Goal: Transaction & Acquisition: Purchase product/service

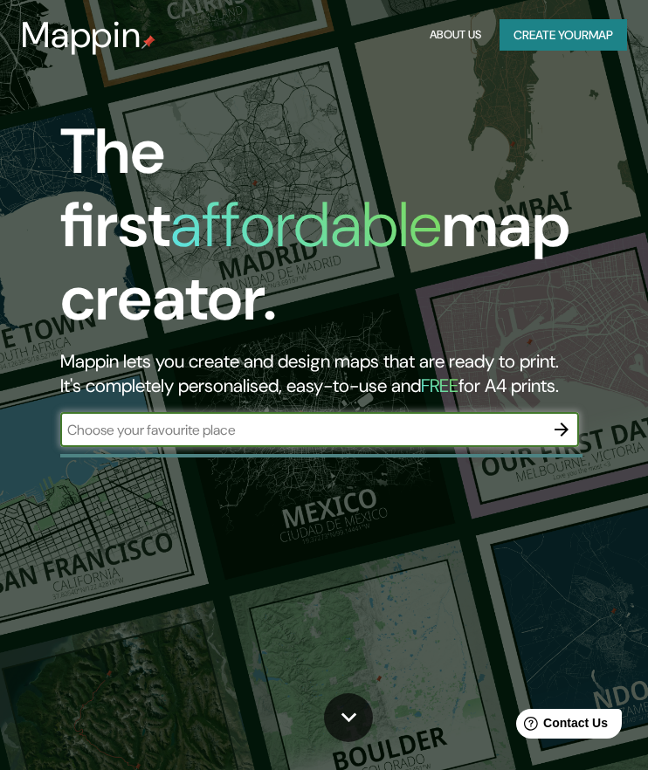
click at [505, 39] on button "Create your map" at bounding box center [562, 35] width 127 height 32
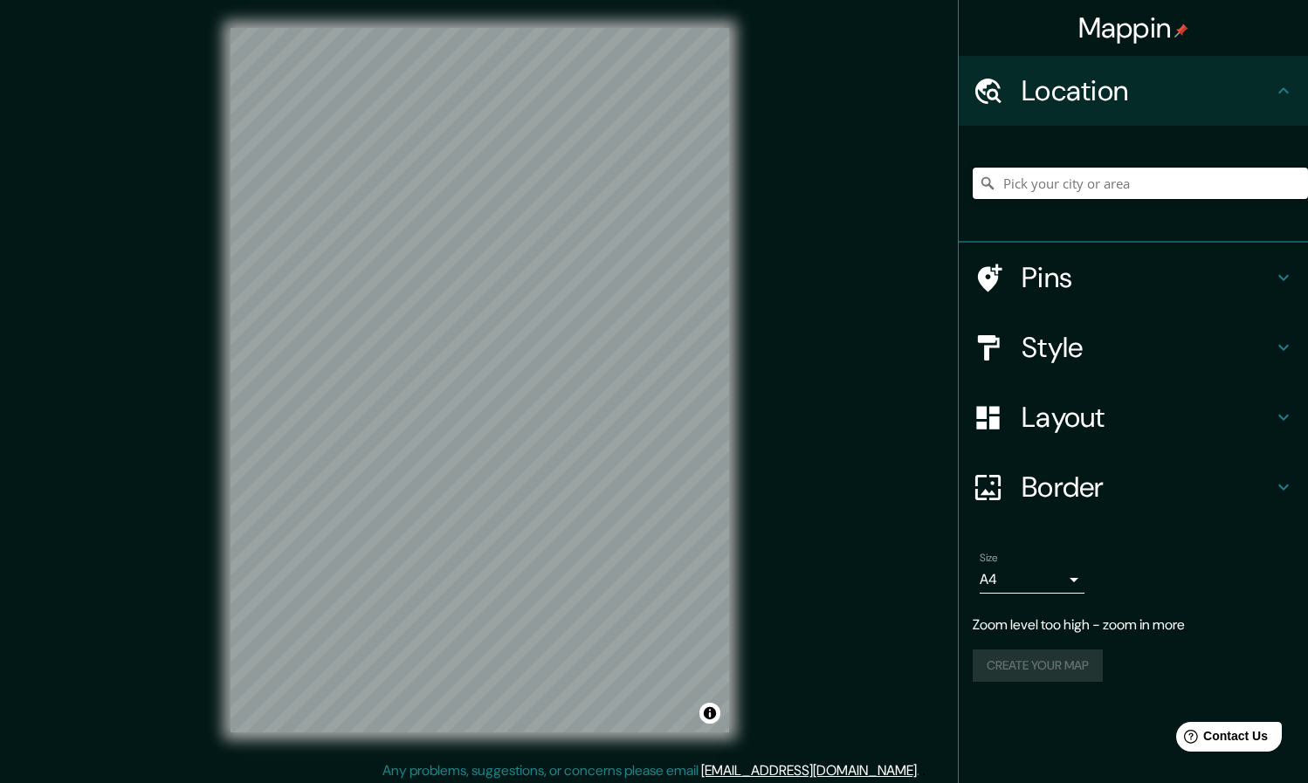
click at [647, 171] on input "Pick your city or area" at bounding box center [1139, 183] width 335 height 31
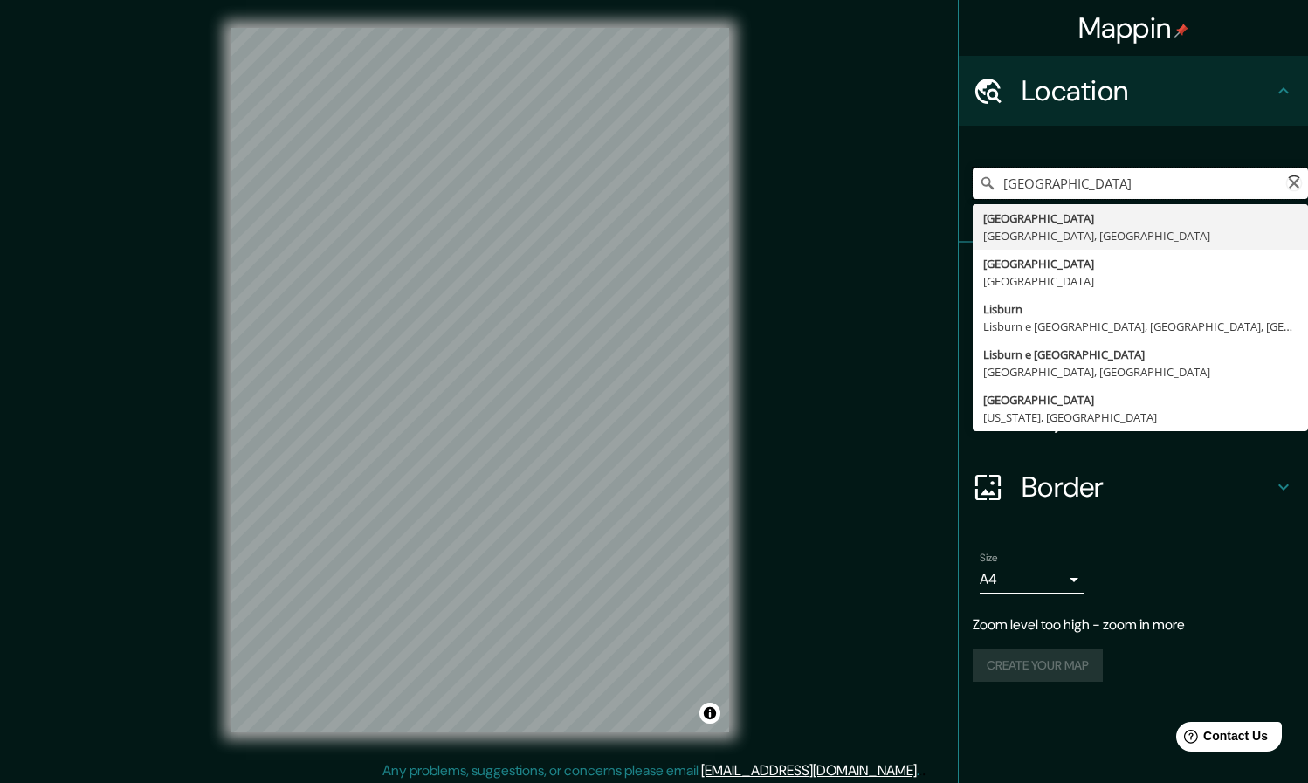
type input "[GEOGRAPHIC_DATA], [GEOGRAPHIC_DATA], [GEOGRAPHIC_DATA]"
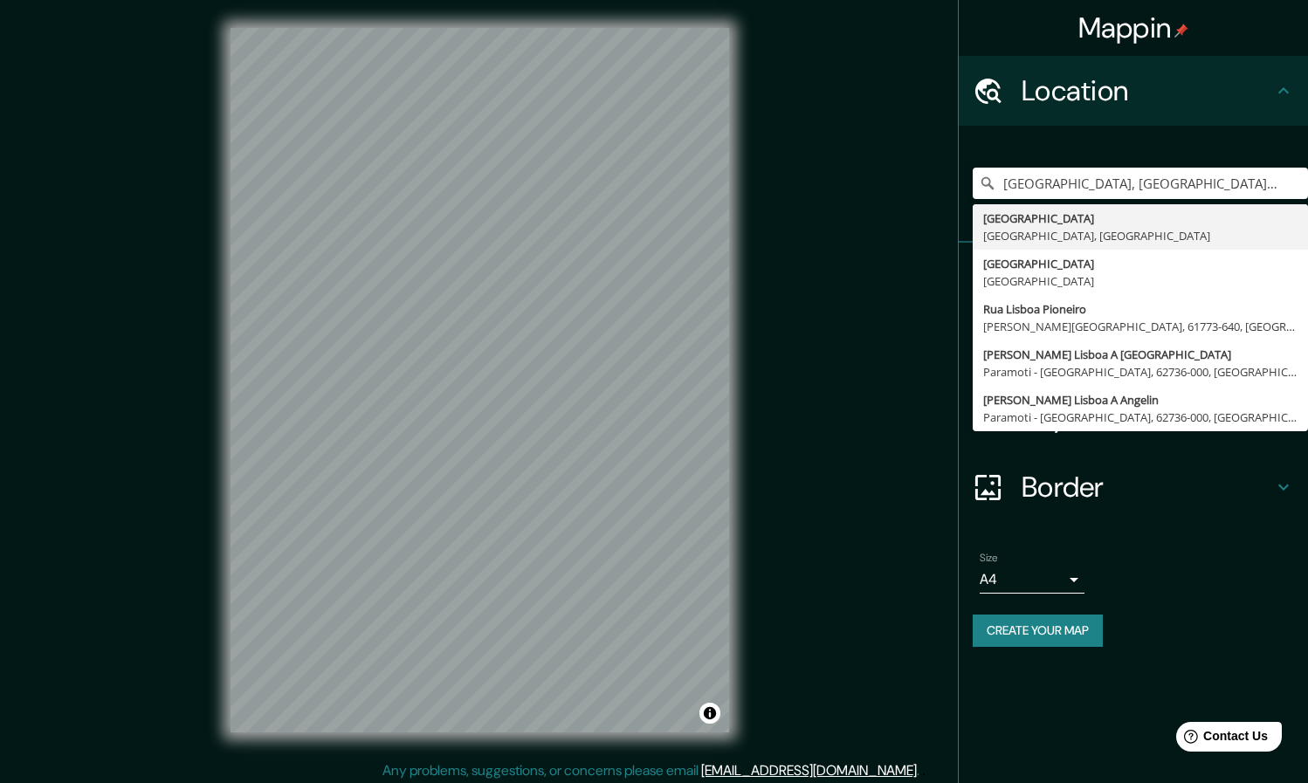
click at [647, 484] on h4 "Border" at bounding box center [1146, 487] width 251 height 35
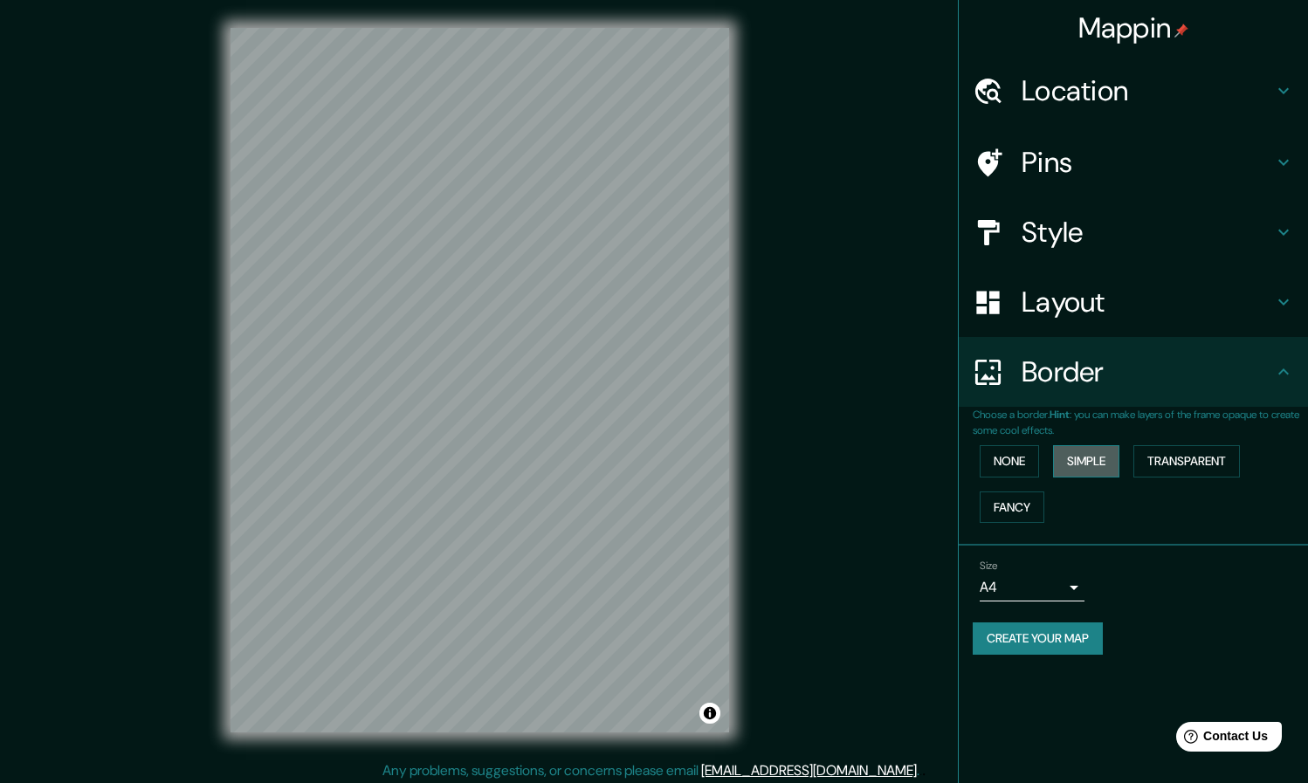
click at [647, 455] on button "Simple" at bounding box center [1086, 461] width 66 height 32
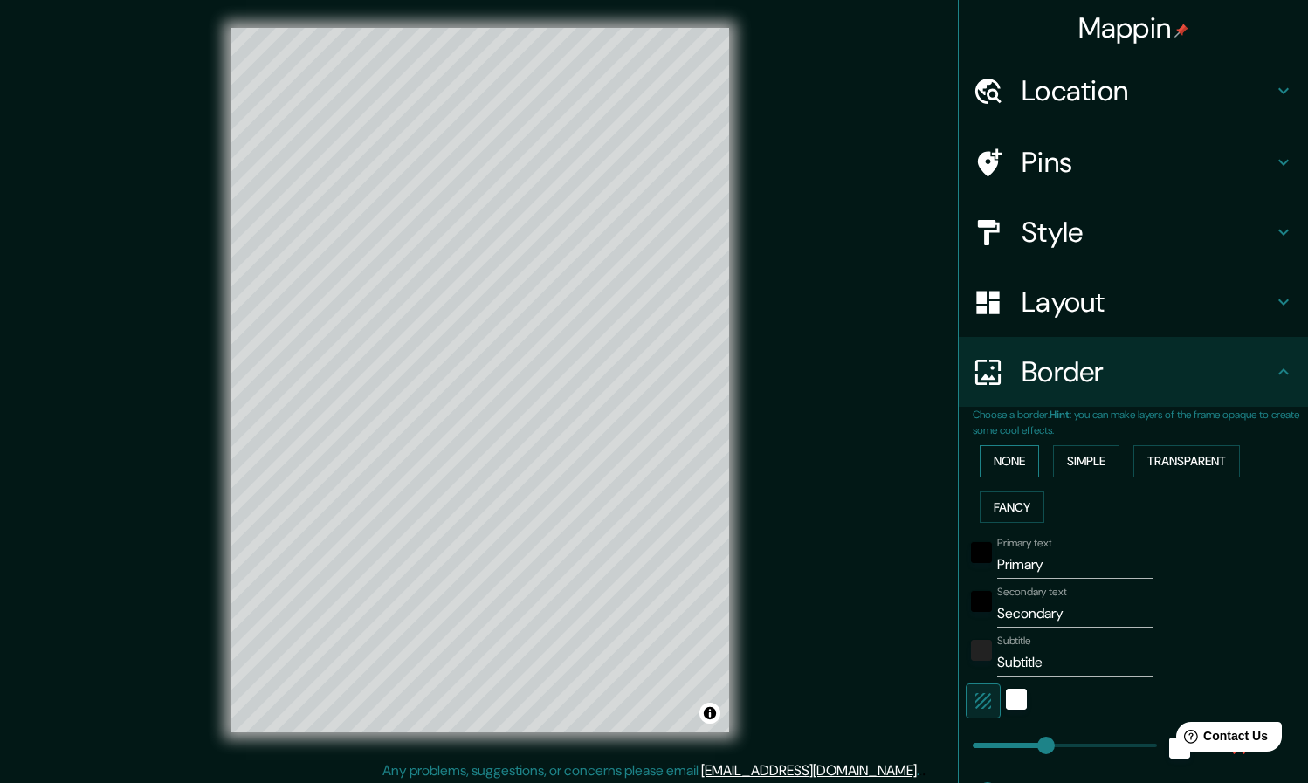
click at [647, 456] on button "None" at bounding box center [1008, 461] width 59 height 32
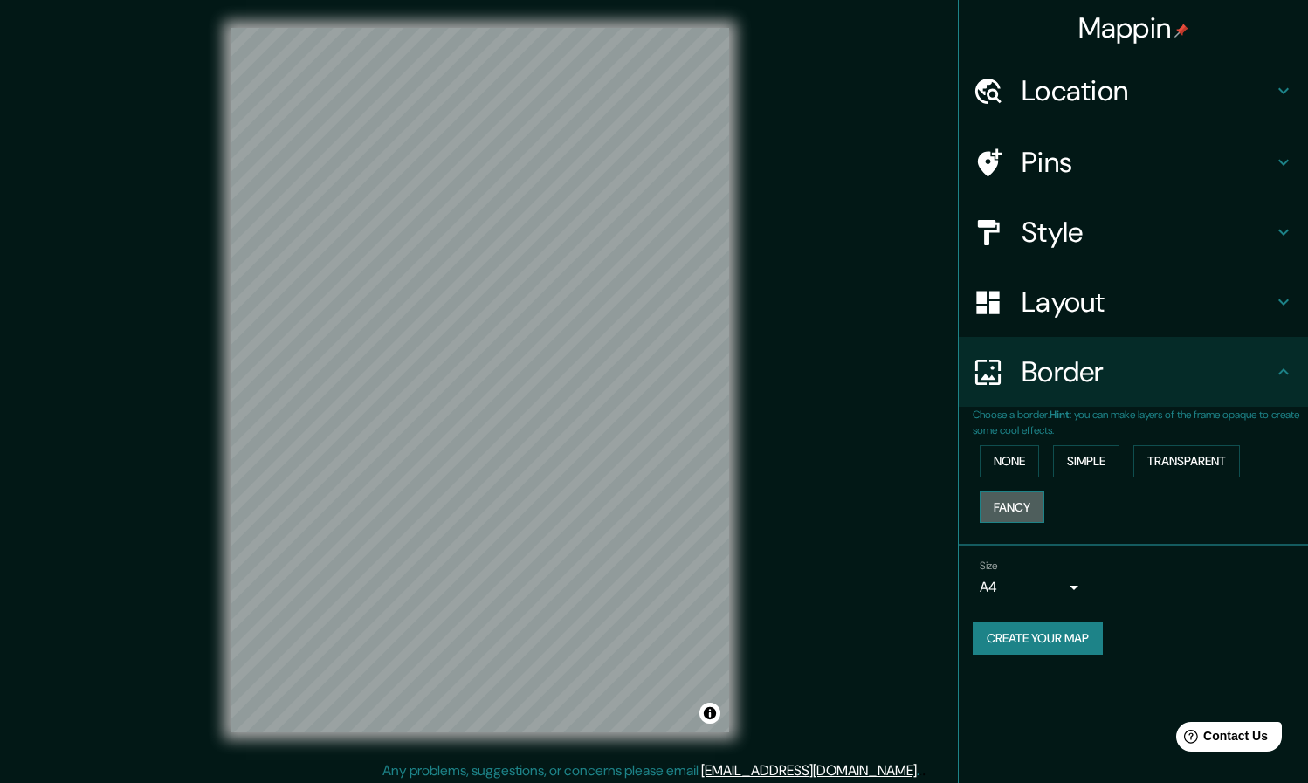
click at [647, 499] on button "Fancy" at bounding box center [1011, 507] width 65 height 32
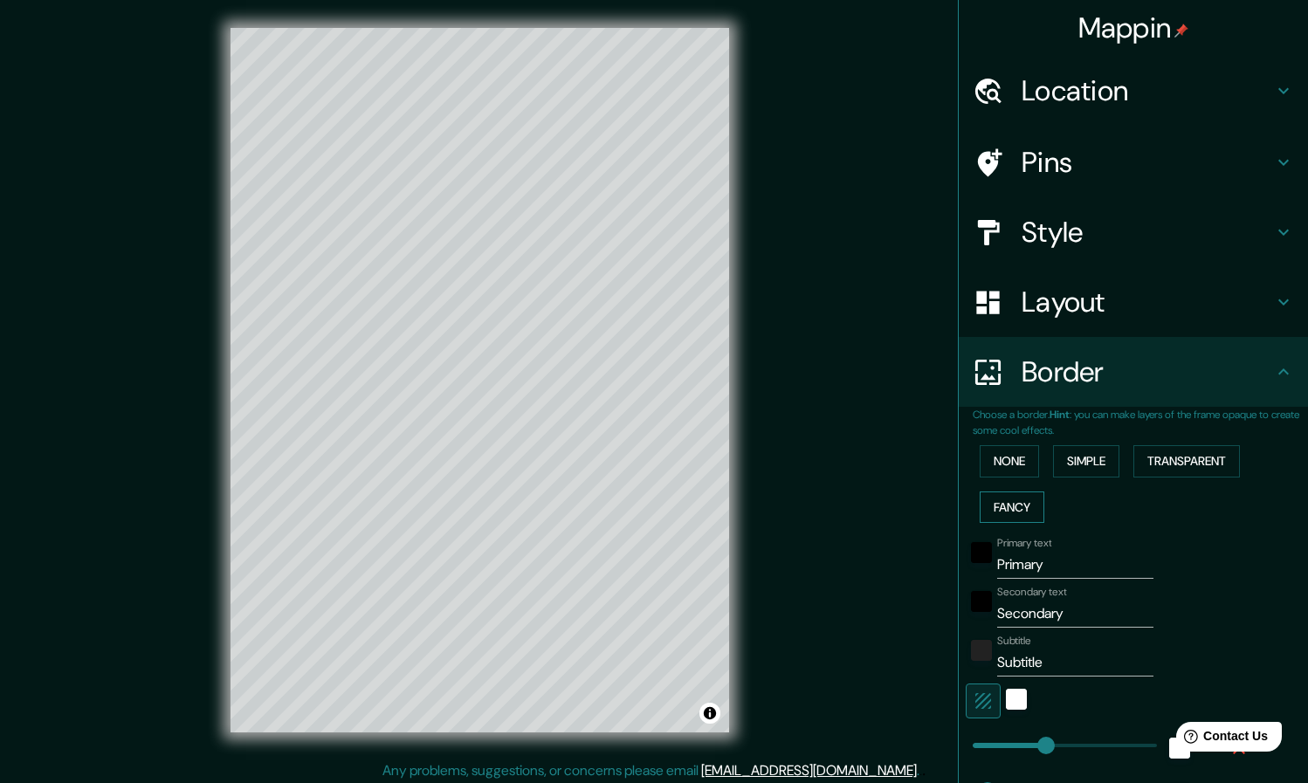
click at [647, 498] on button "Fancy" at bounding box center [1011, 507] width 65 height 32
type input "228"
type input "46"
type input "23"
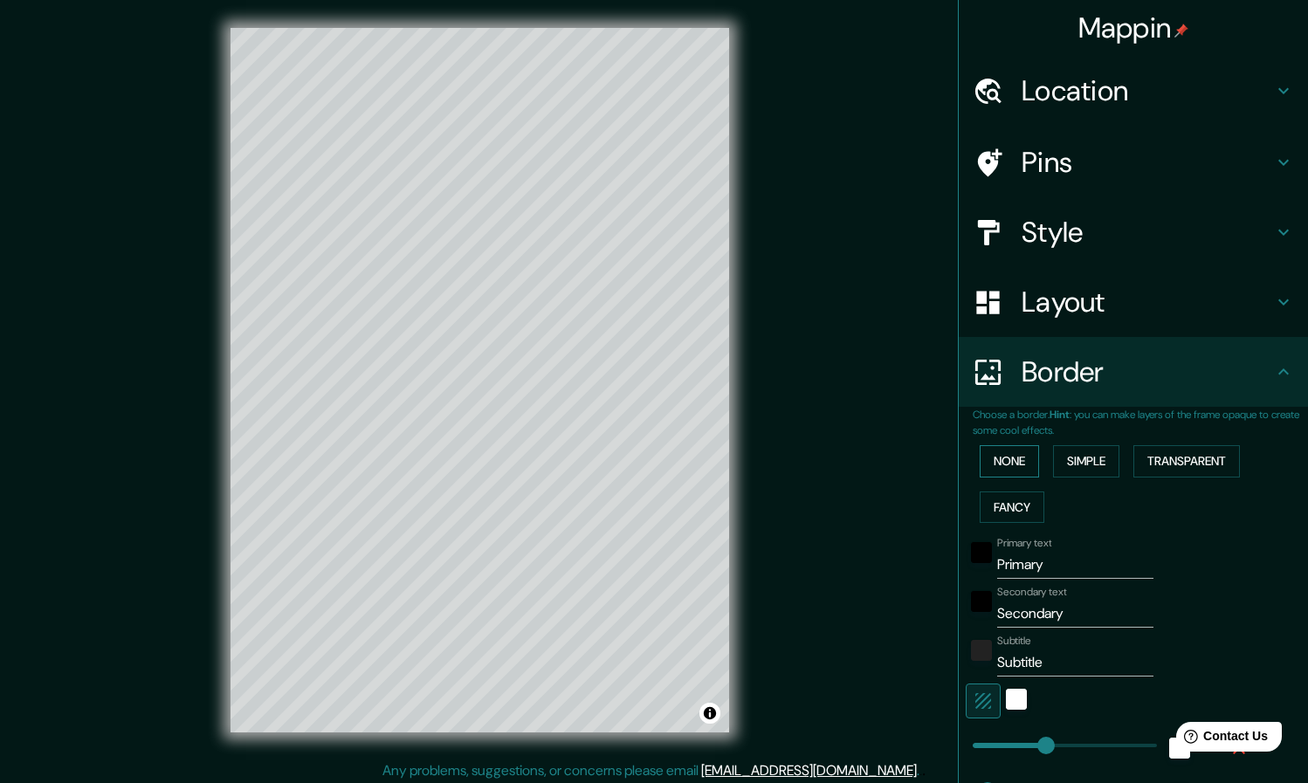
click at [647, 460] on button "None" at bounding box center [1008, 461] width 59 height 32
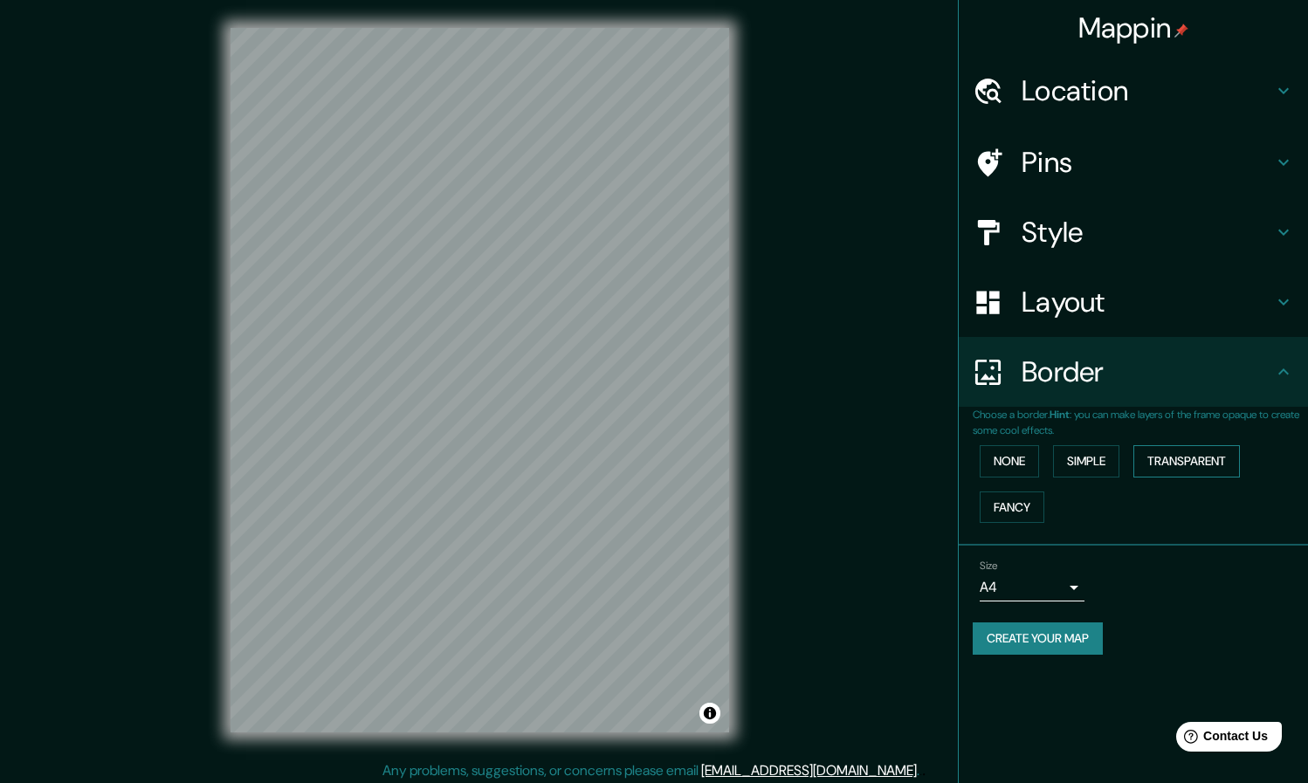
click at [647, 451] on button "Transparent" at bounding box center [1186, 461] width 106 height 32
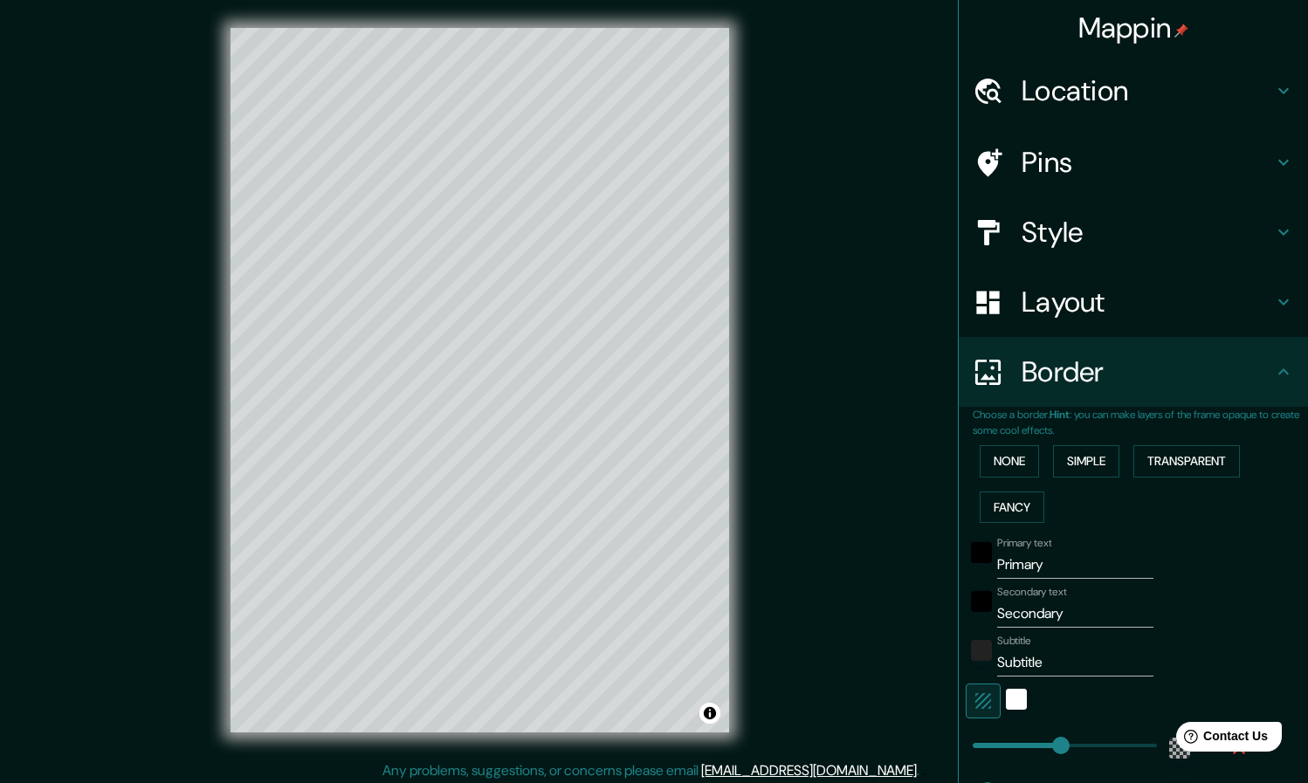
click at [647, 458] on div "Choose a border. Hint : you can make layers of the frame opaque to create some …" at bounding box center [1132, 635] width 349 height 457
click at [647, 455] on button "None" at bounding box center [1008, 461] width 59 height 32
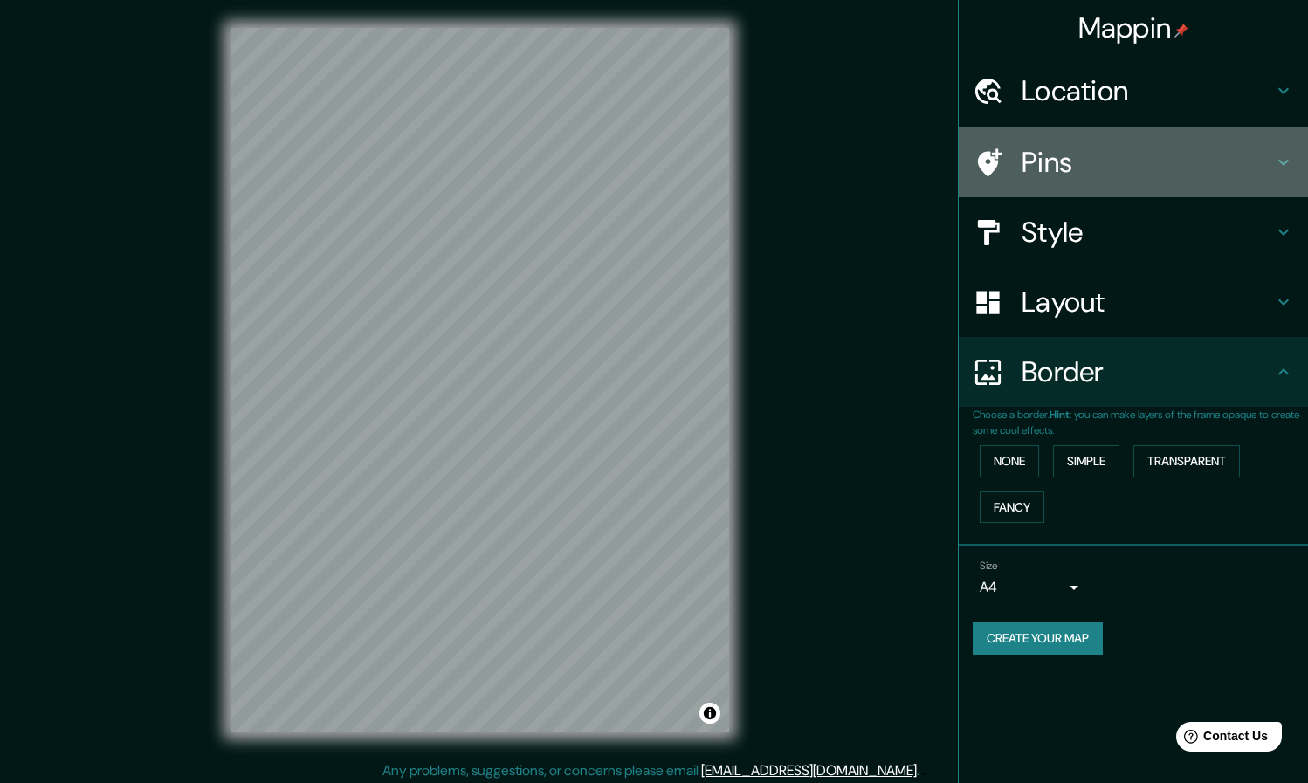
click at [647, 158] on h4 "Pins" at bounding box center [1146, 162] width 251 height 35
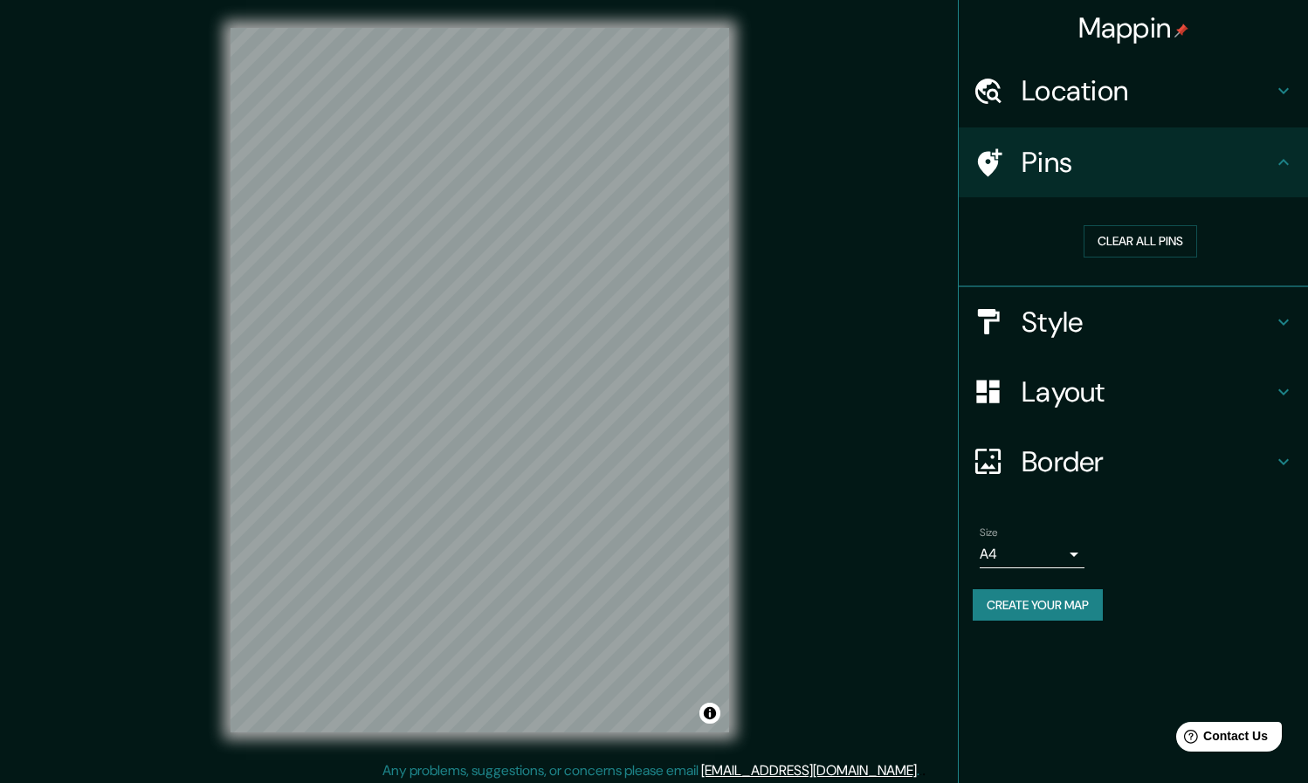
click at [647, 332] on h4 "Style" at bounding box center [1146, 322] width 251 height 35
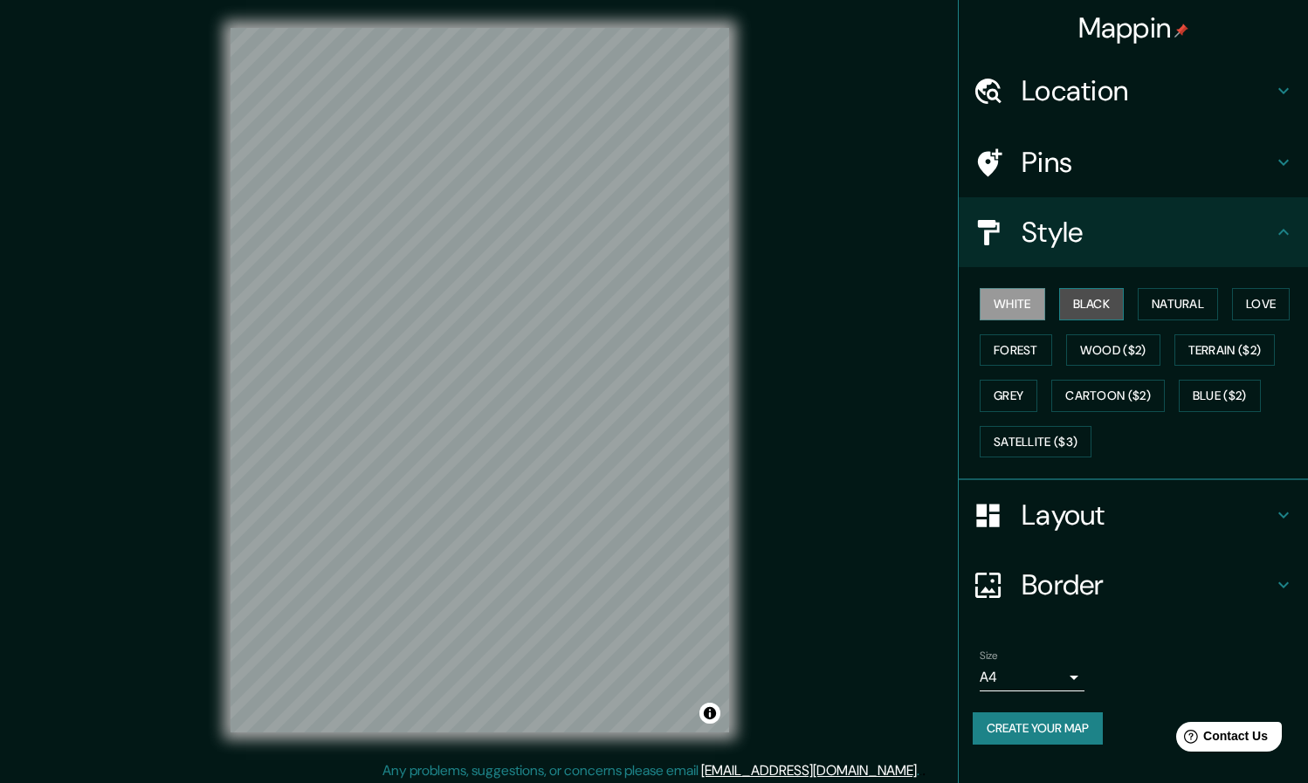
click at [647, 297] on button "Black" at bounding box center [1091, 304] width 65 height 32
click at [647, 299] on button "Natural" at bounding box center [1177, 304] width 80 height 32
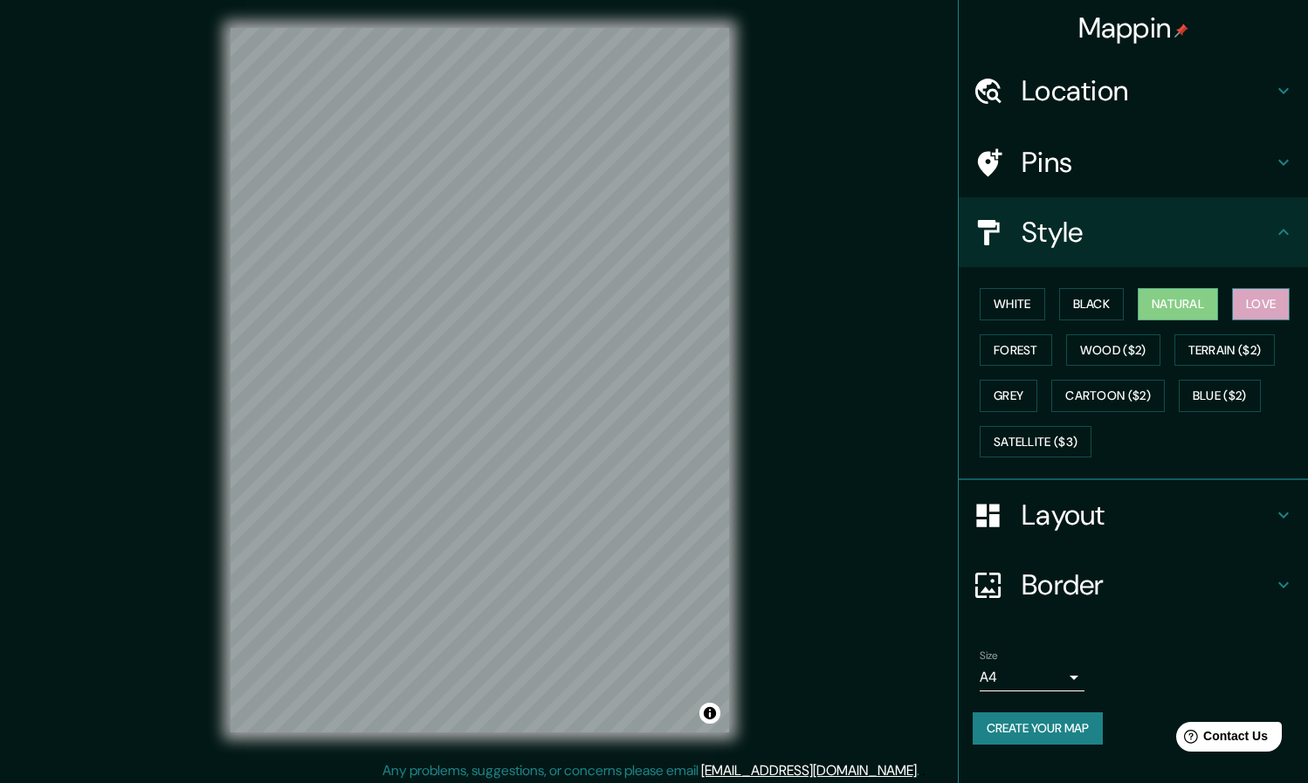
click at [647, 298] on button "Love" at bounding box center [1261, 304] width 58 height 32
click at [647, 297] on button "Natural" at bounding box center [1177, 304] width 80 height 32
click at [647, 296] on button "White" at bounding box center [1011, 304] width 65 height 32
click at [647, 299] on button "Black" at bounding box center [1091, 304] width 65 height 32
click at [647, 304] on button "Love" at bounding box center [1261, 304] width 58 height 32
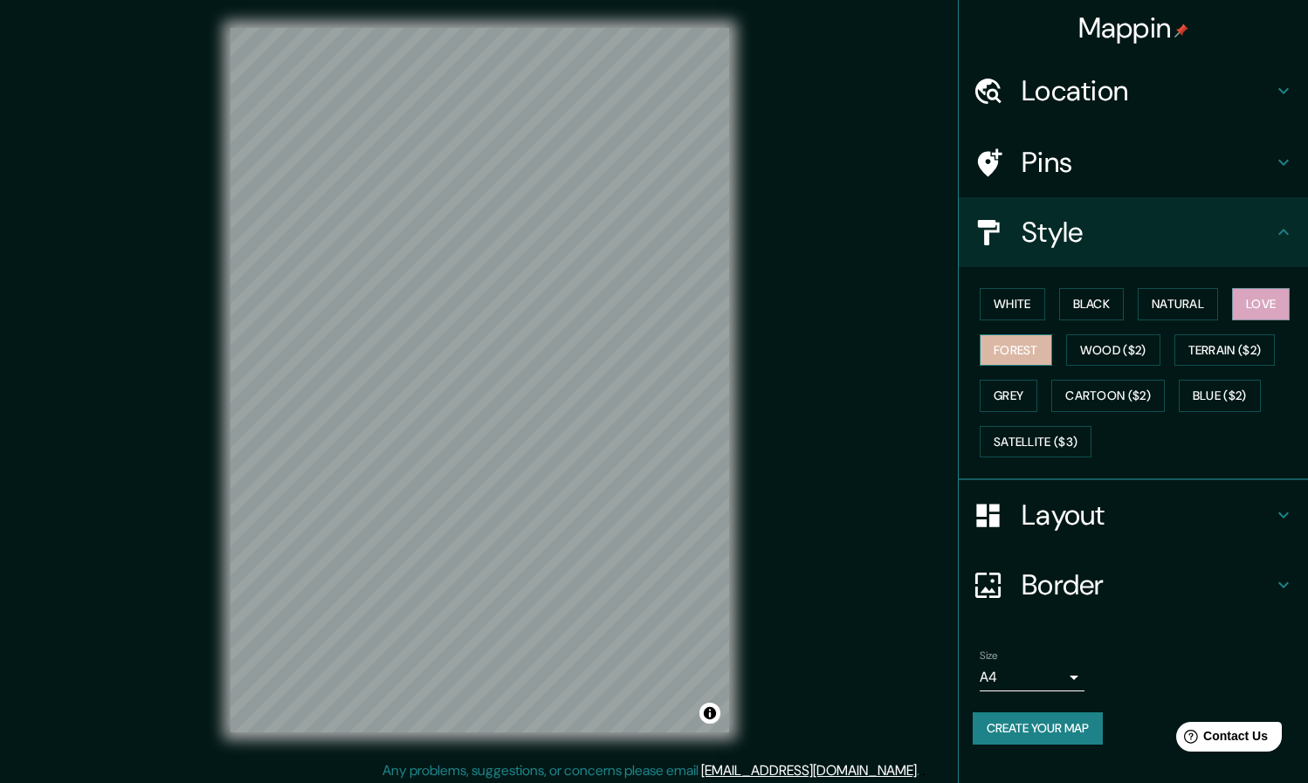
click at [647, 347] on button "Forest" at bounding box center [1015, 350] width 72 height 32
click at [647, 346] on button "Wood ($2)" at bounding box center [1113, 350] width 94 height 32
click at [647, 349] on button "Forest" at bounding box center [1015, 350] width 72 height 32
click at [647, 398] on button "Grey" at bounding box center [1008, 396] width 58 height 32
click at [647, 365] on div "White Black Natural Love Forest Wood ($2) Terrain ($2) Grey Cartoon ($2) Blue (…" at bounding box center [1139, 372] width 335 height 183
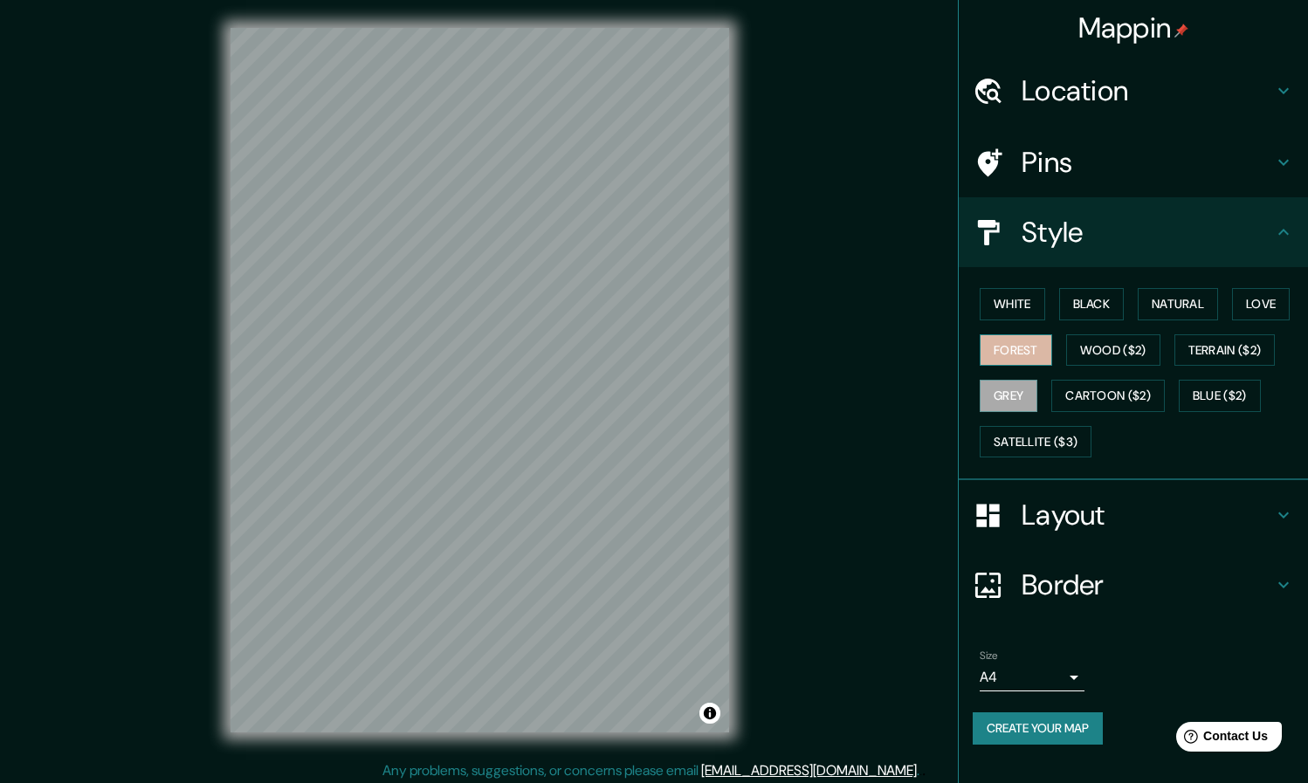
click at [647, 354] on button "Forest" at bounding box center [1015, 350] width 72 height 32
click at [647, 299] on button "White" at bounding box center [1011, 304] width 65 height 32
click at [647, 300] on button "Black" at bounding box center [1091, 304] width 65 height 32
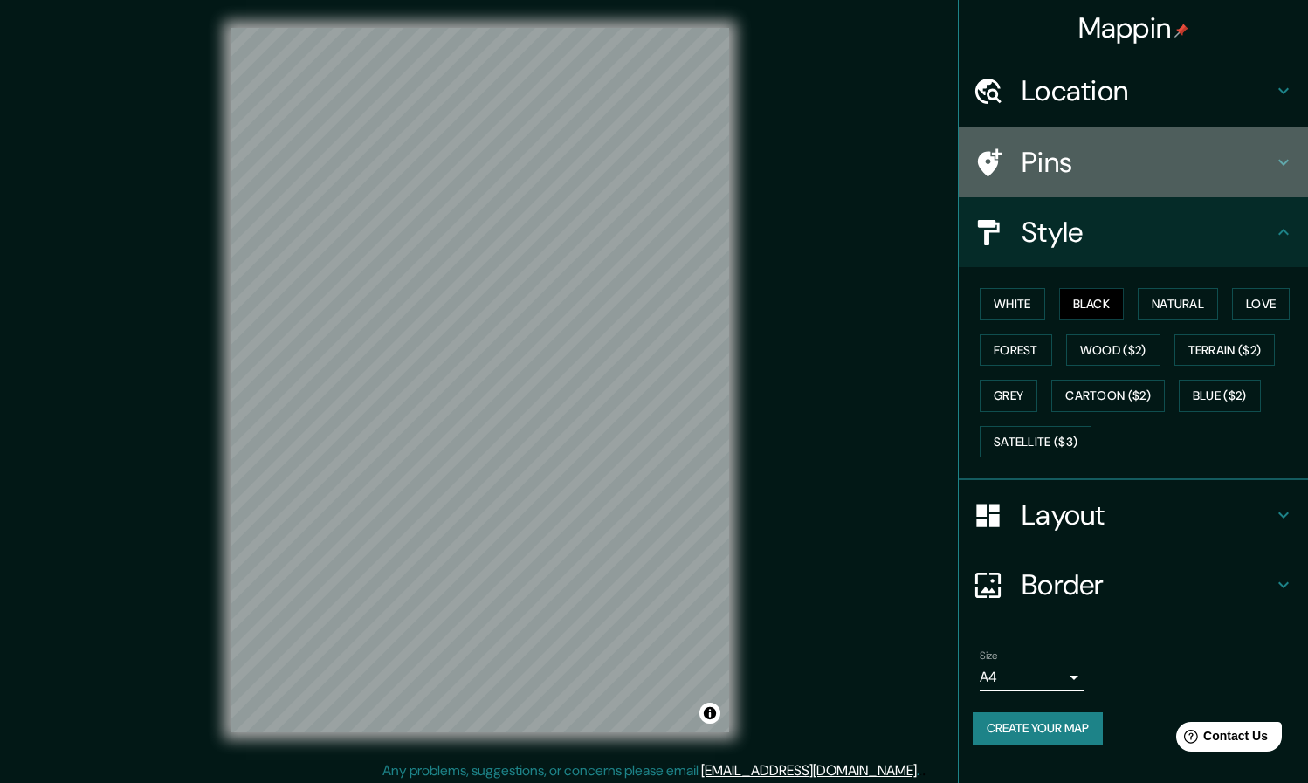
click at [647, 152] on h4 "Pins" at bounding box center [1146, 162] width 251 height 35
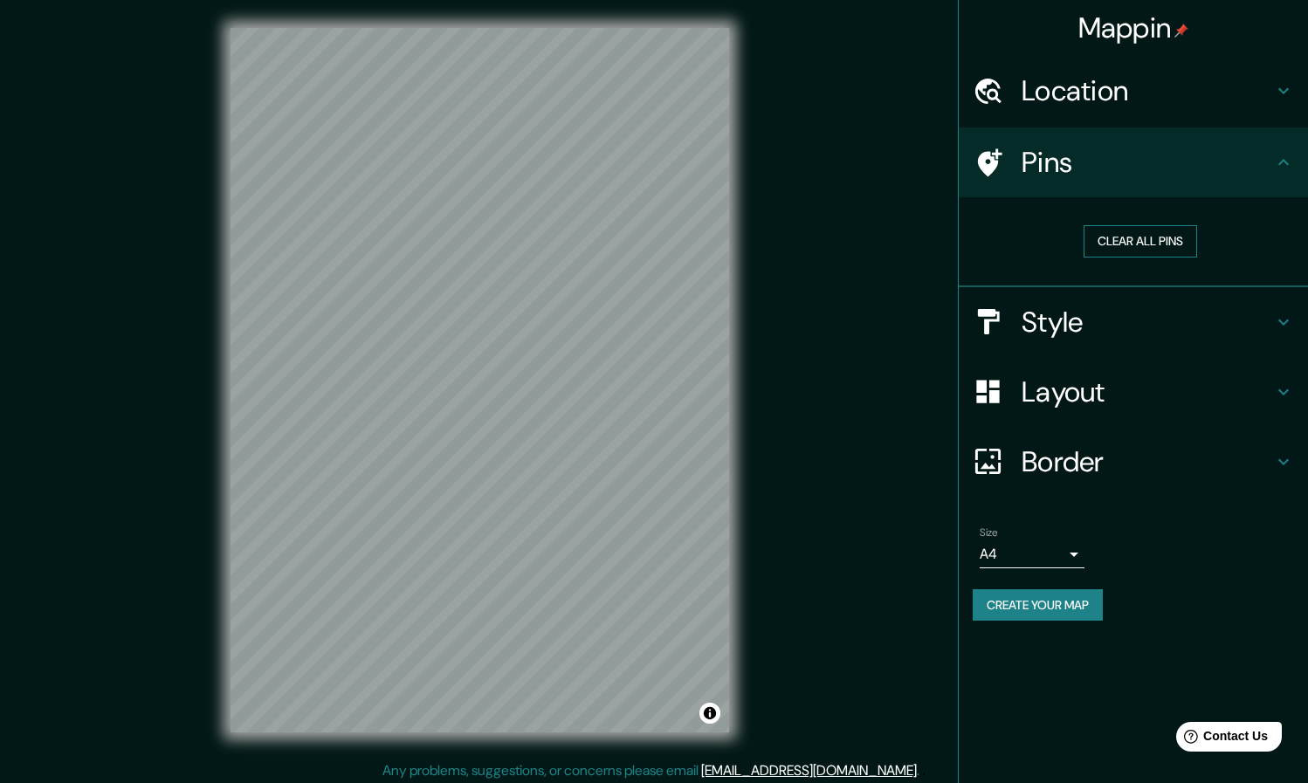
click at [647, 238] on button "Clear all pins" at bounding box center [1139, 241] width 113 height 32
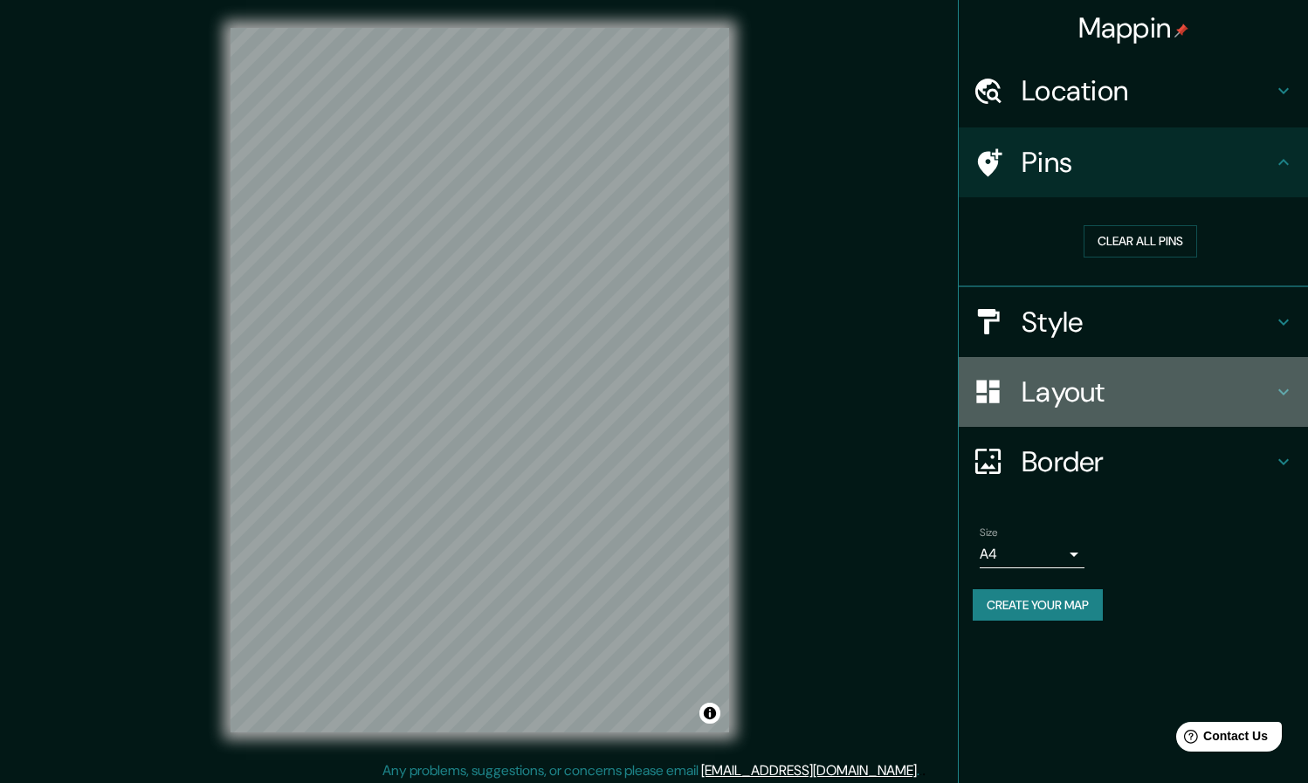
click at [647, 394] on h4 "Layout" at bounding box center [1146, 391] width 251 height 35
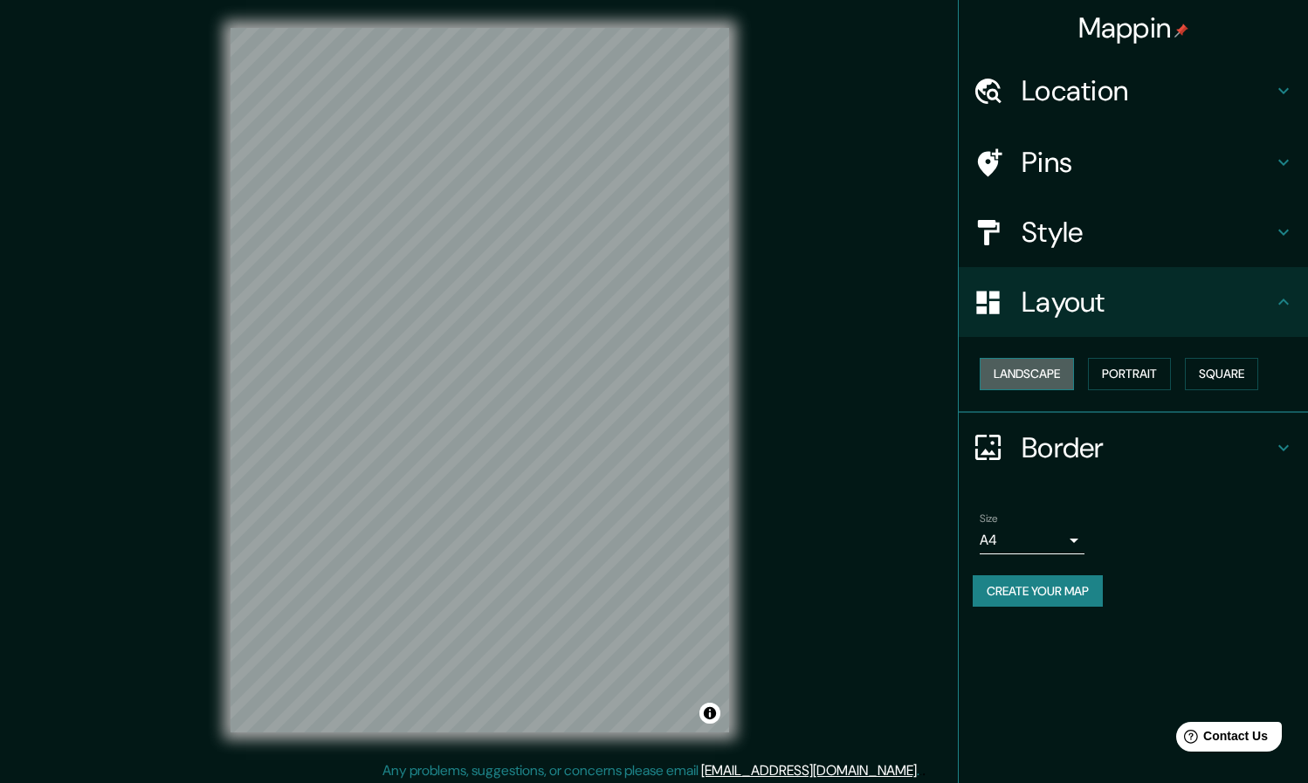
click at [647, 374] on button "Landscape" at bounding box center [1026, 374] width 94 height 32
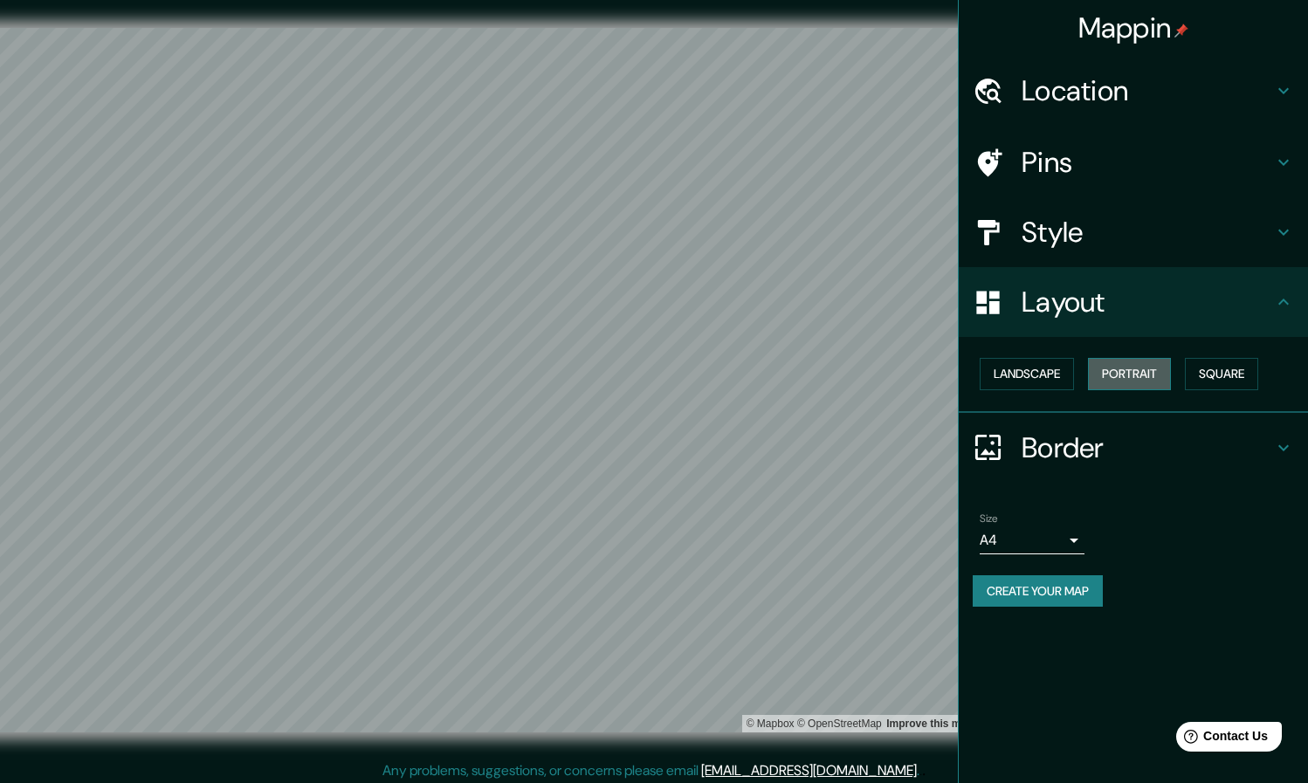
click at [647, 371] on button "Portrait" at bounding box center [1129, 374] width 83 height 32
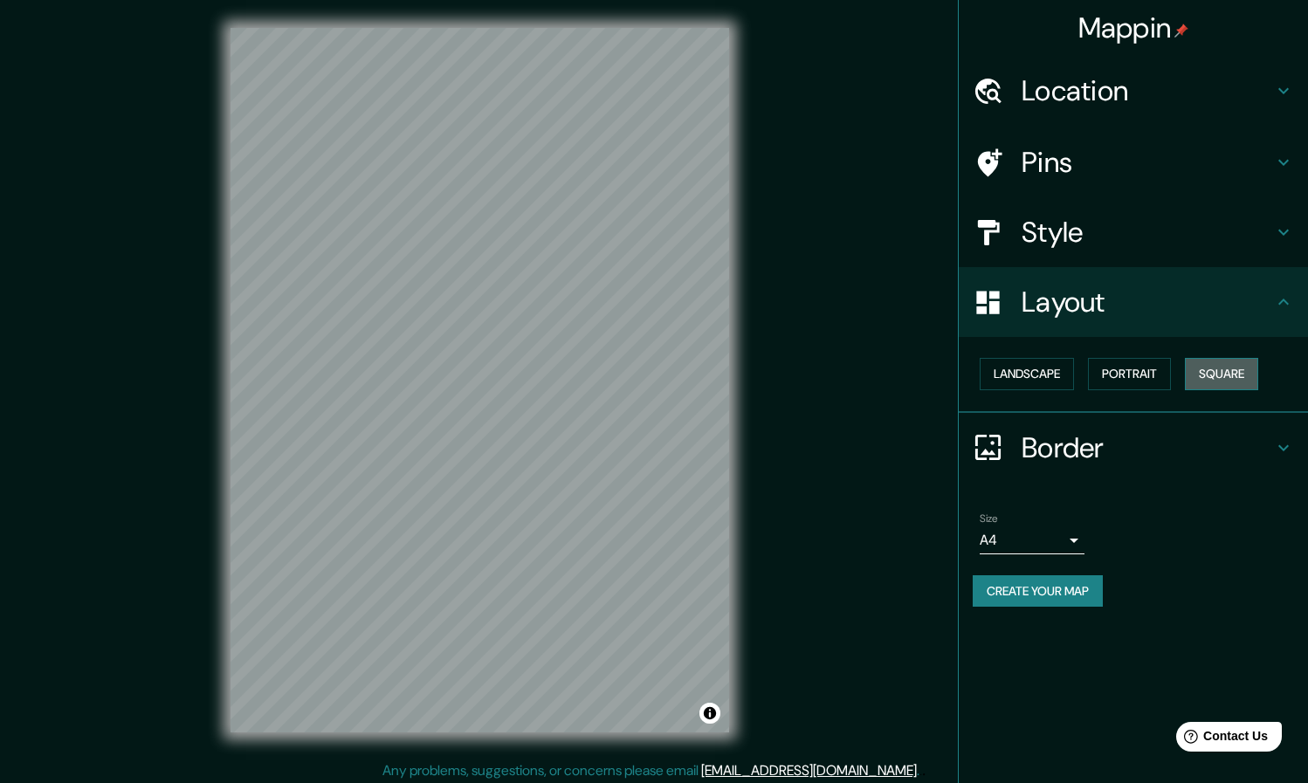
click at [647, 368] on button "Square" at bounding box center [1221, 374] width 73 height 32
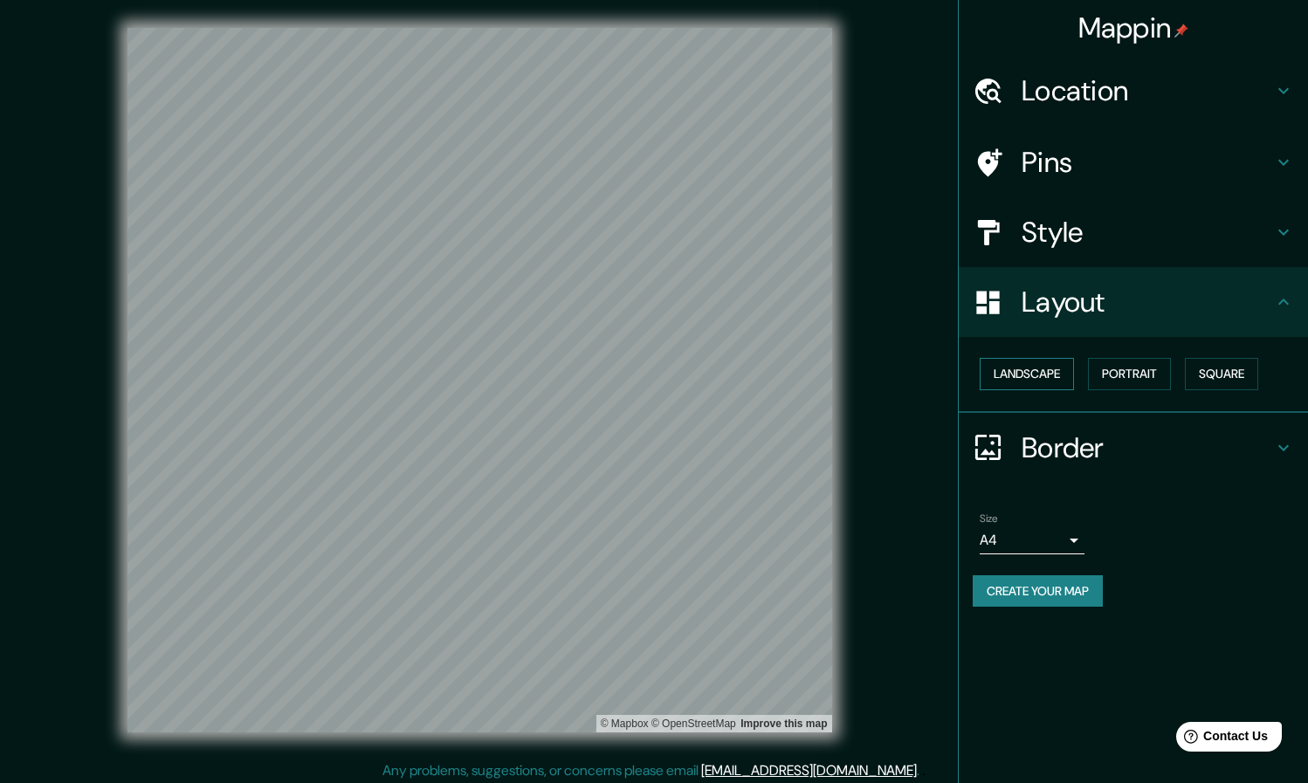
click at [647, 368] on button "Landscape" at bounding box center [1026, 374] width 94 height 32
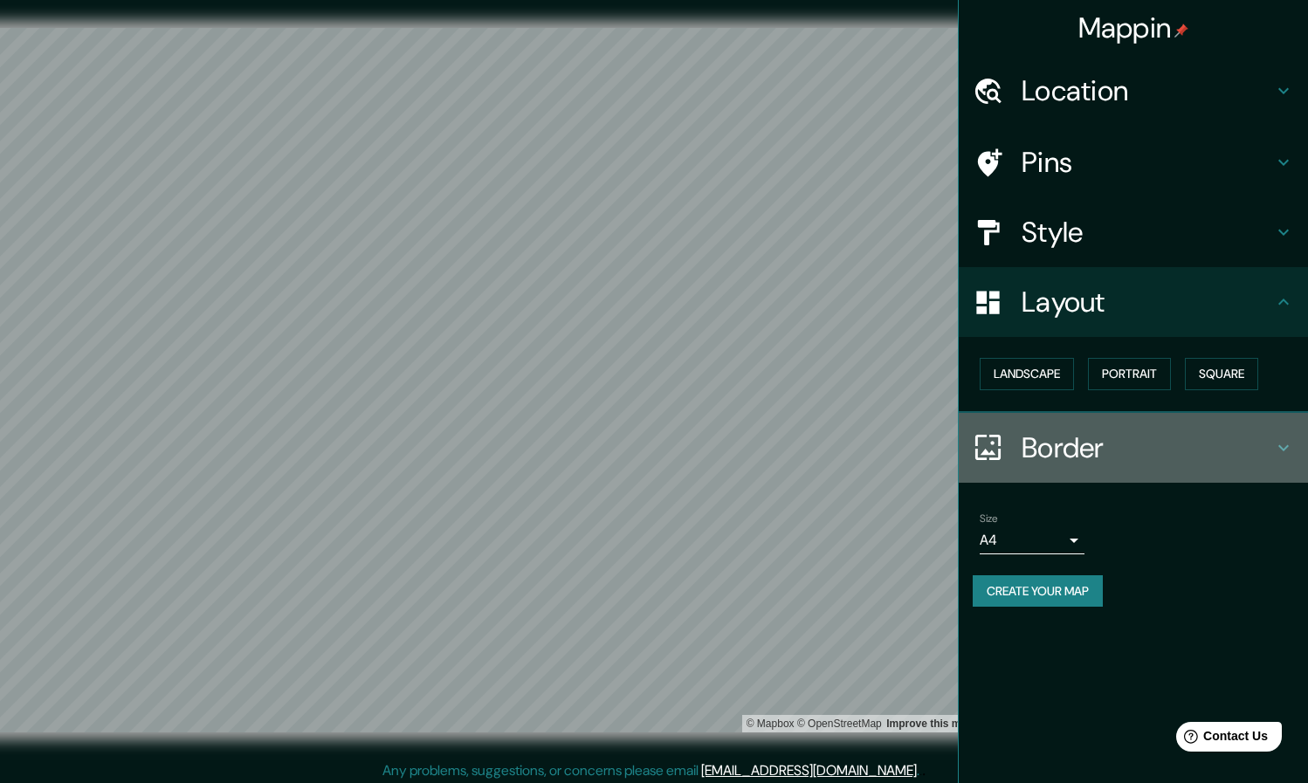
click at [647, 432] on h4 "Border" at bounding box center [1146, 447] width 251 height 35
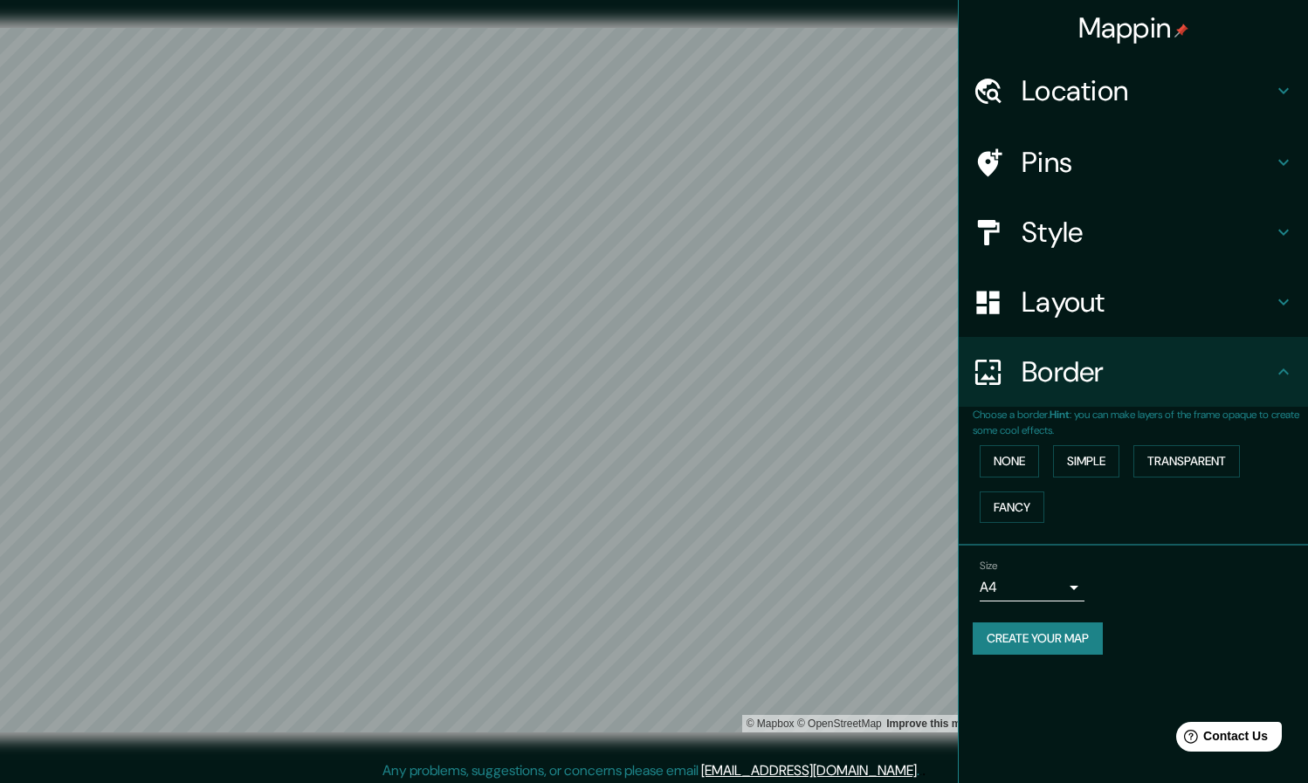
click at [647, 397] on div "Border" at bounding box center [1132, 372] width 349 height 70
click at [647, 238] on h4 "Style" at bounding box center [1146, 232] width 251 height 35
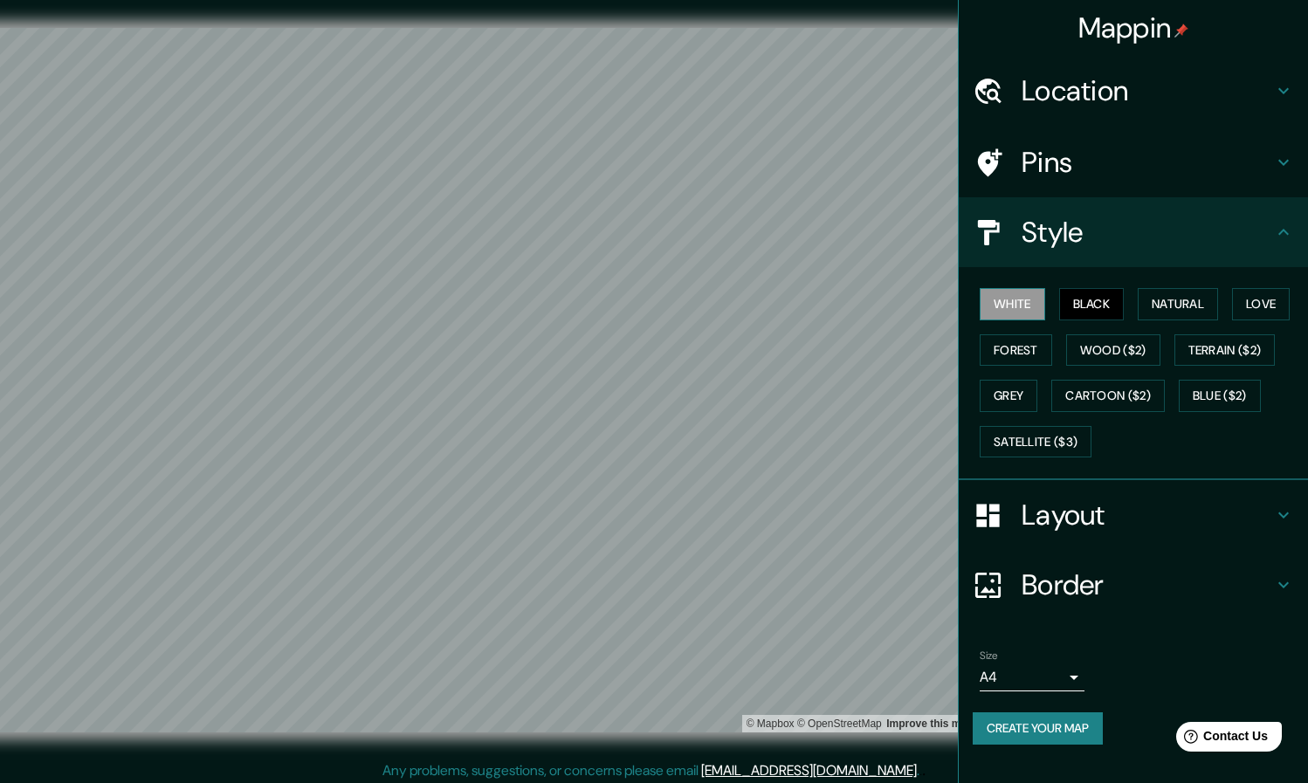
click at [647, 305] on button "White" at bounding box center [1011, 304] width 65 height 32
click at [647, 305] on button "Natural" at bounding box center [1177, 304] width 80 height 32
click at [647, 354] on button "Forest" at bounding box center [1015, 350] width 72 height 32
click at [647, 386] on button "Grey" at bounding box center [1008, 396] width 58 height 32
click at [647, 305] on button "Natural" at bounding box center [1177, 304] width 80 height 32
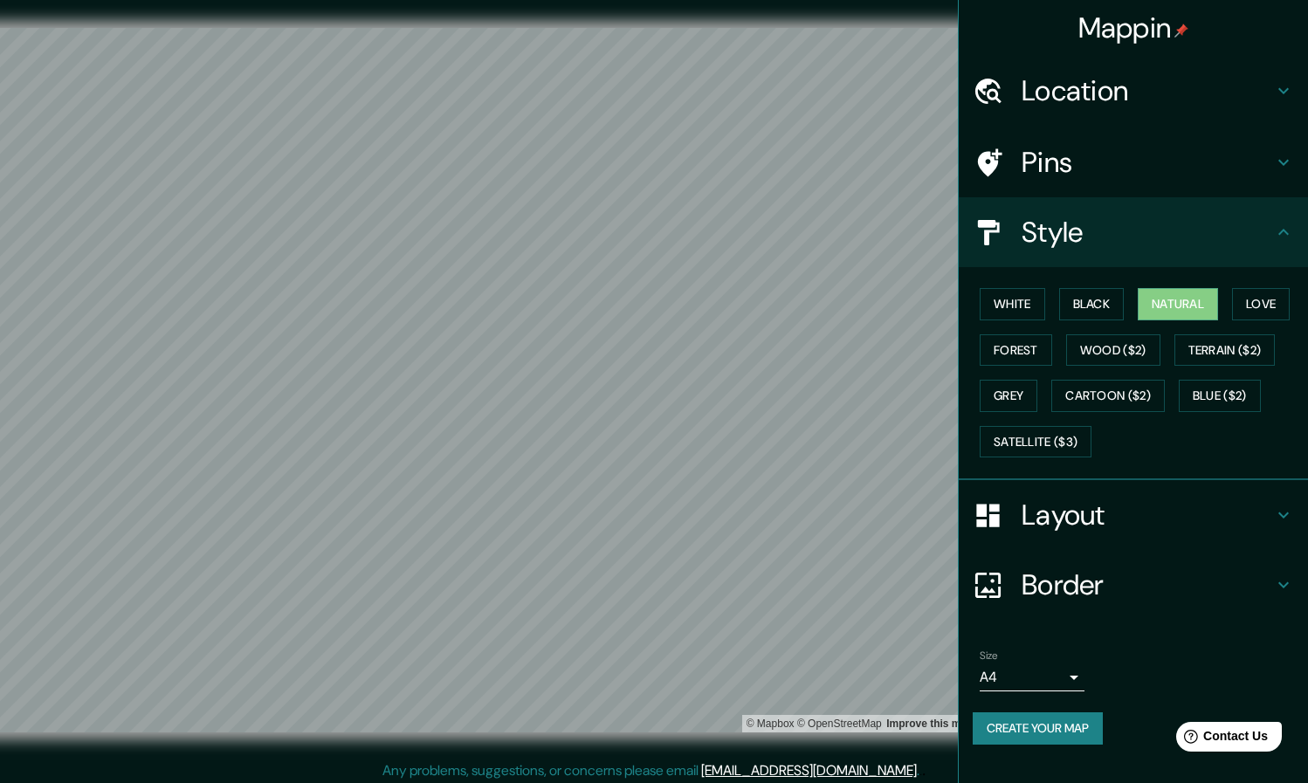
click at [647, 498] on h4 "Layout" at bounding box center [1146, 515] width 251 height 35
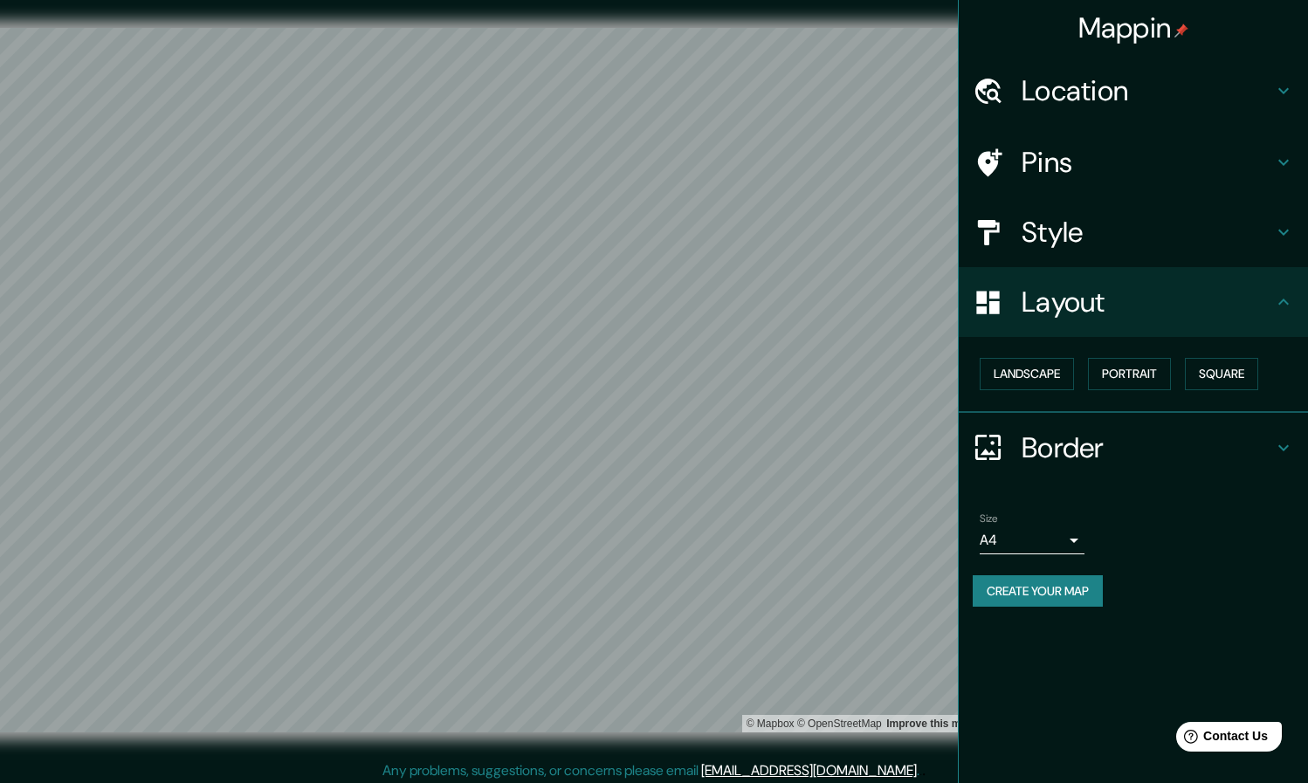
click at [647, 443] on h4 "Border" at bounding box center [1146, 447] width 251 height 35
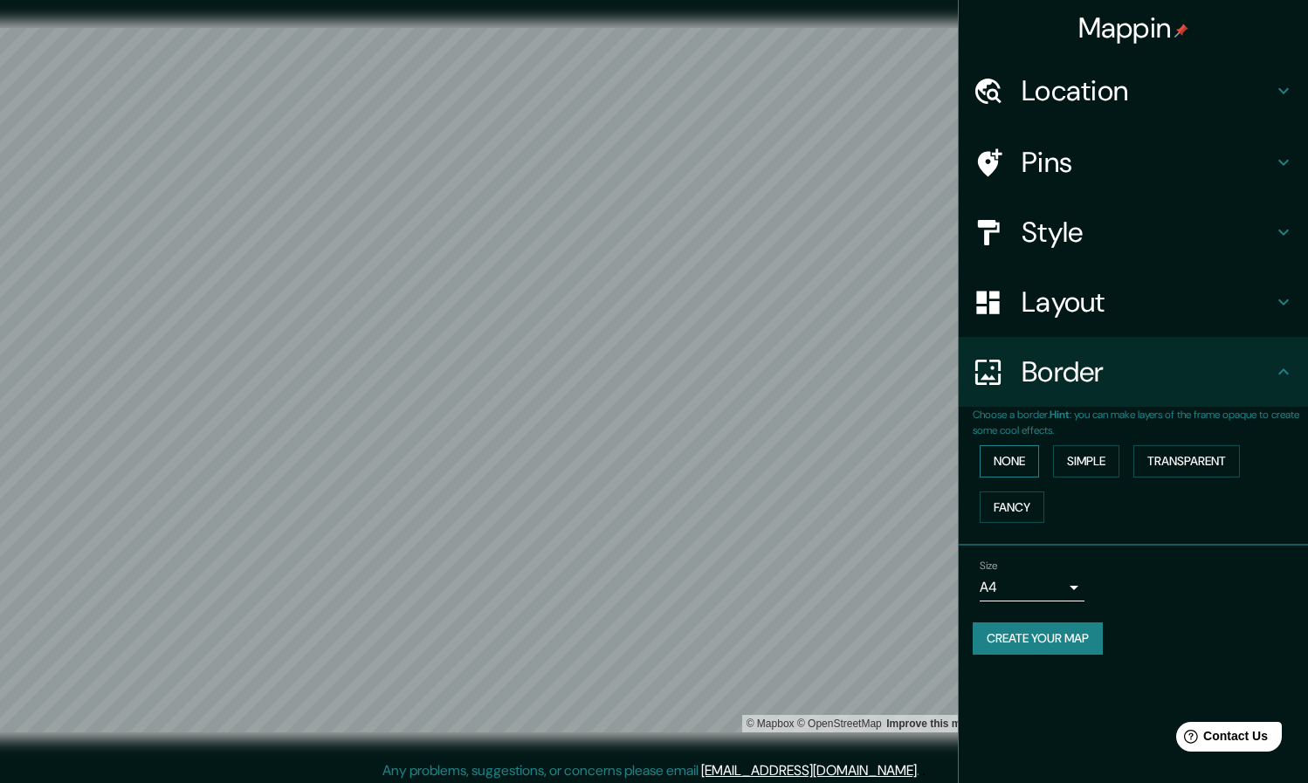
click at [647, 462] on button "None" at bounding box center [1008, 461] width 59 height 32
click at [647, 466] on button "Simple" at bounding box center [1086, 461] width 66 height 32
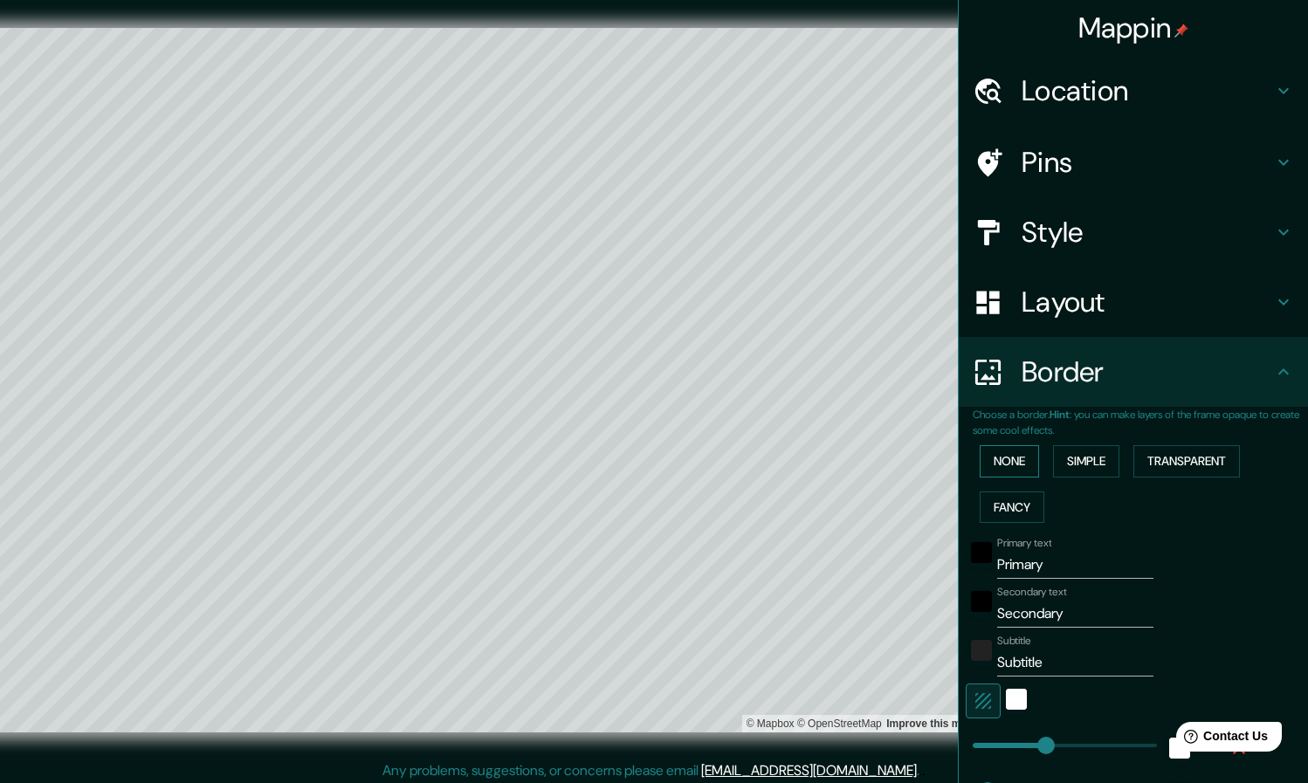
click at [647, 459] on button "None" at bounding box center [1008, 461] width 59 height 32
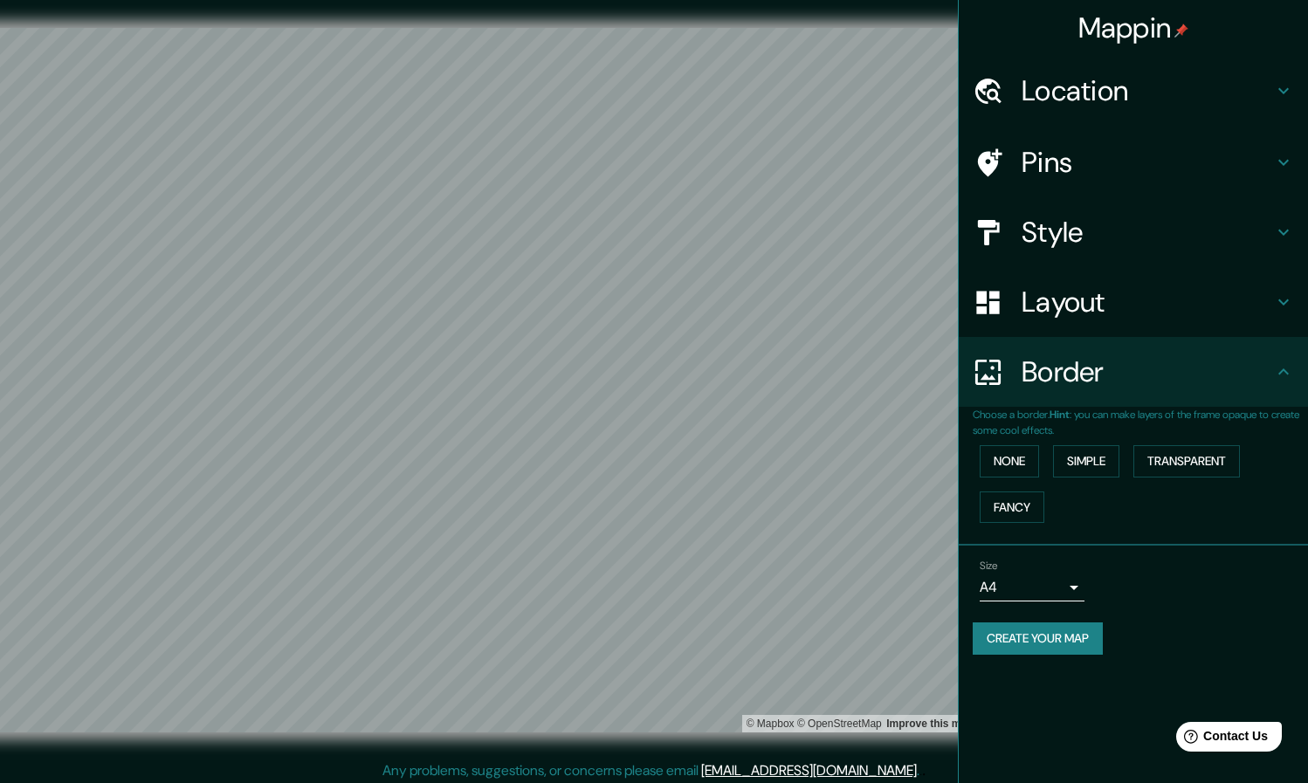
click at [647, 583] on body "Mappin Location [GEOGRAPHIC_DATA], [GEOGRAPHIC_DATA], [GEOGRAPHIC_DATA] [GEOGRA…" at bounding box center [654, 391] width 1308 height 783
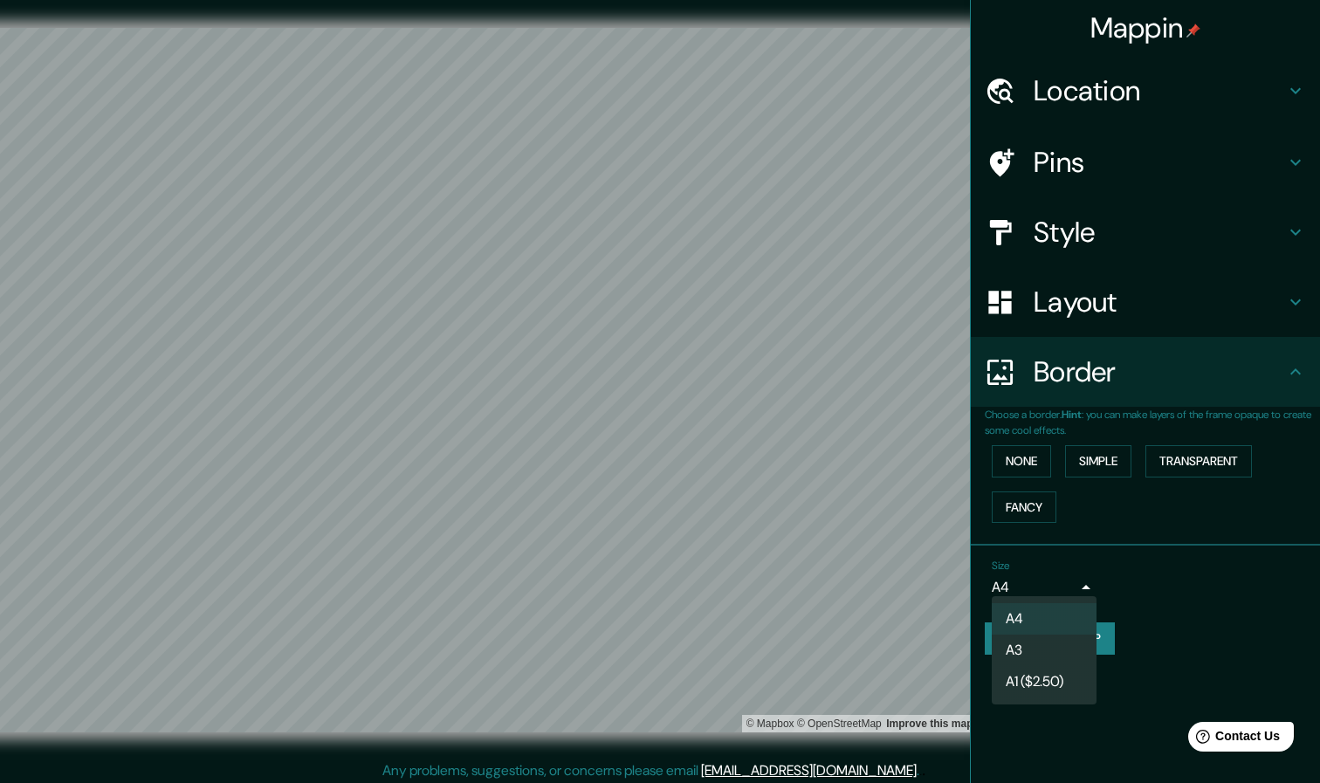
click at [647, 638] on li "A3" at bounding box center [1044, 650] width 105 height 31
type input "a4"
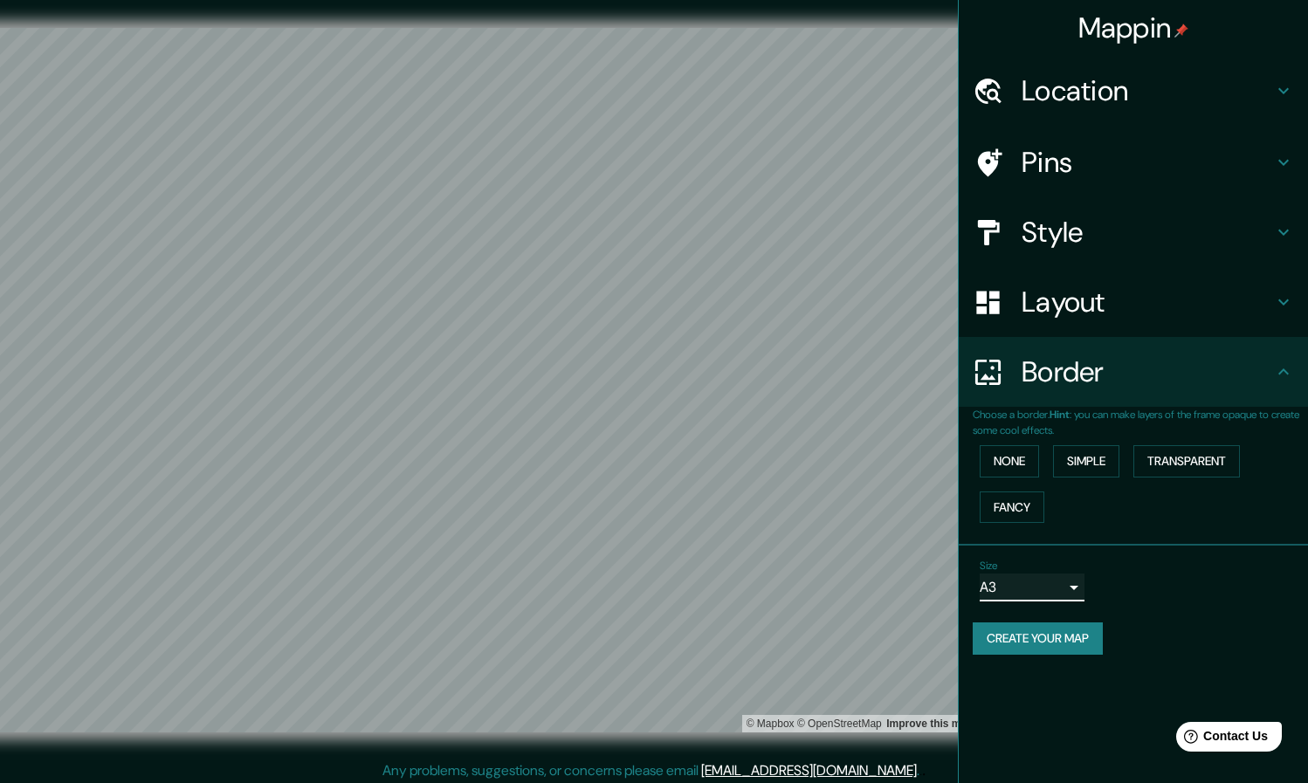
scroll to position [5, 0]
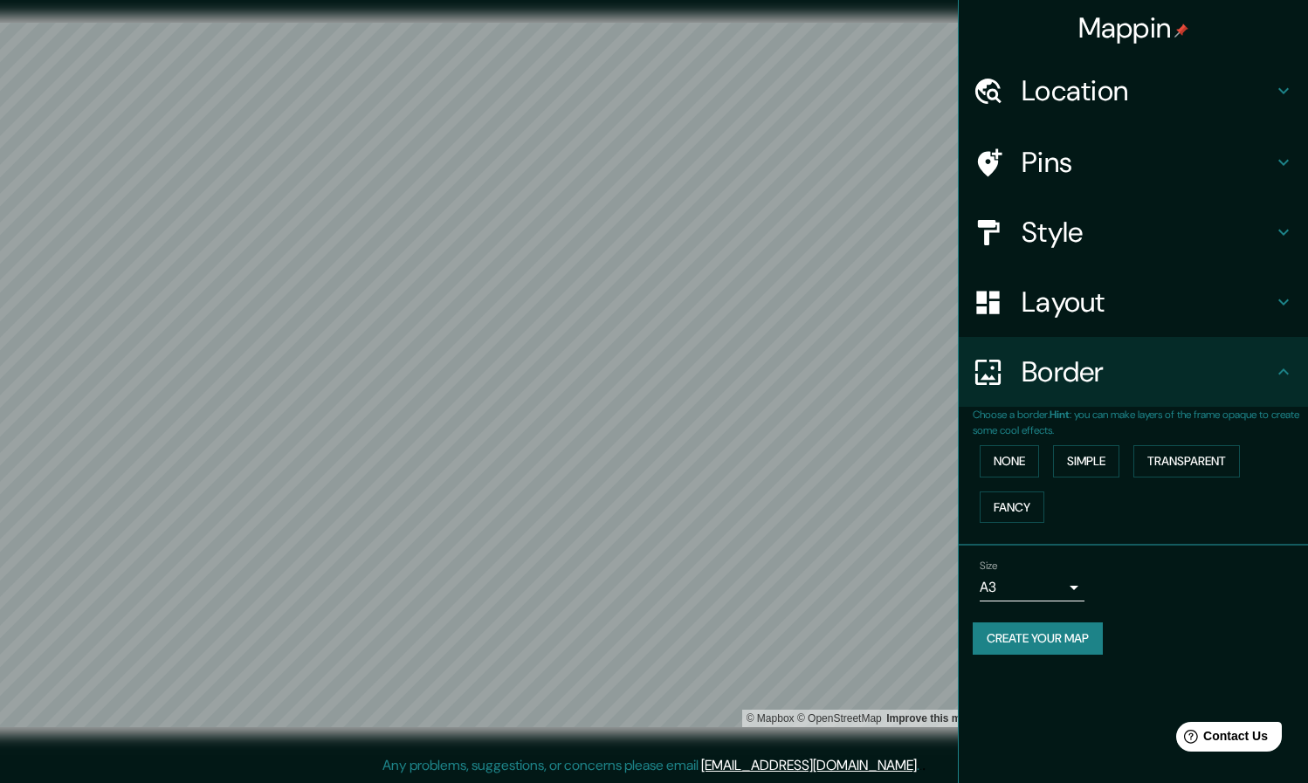
click at [647, 637] on button "Create your map" at bounding box center [1037, 638] width 130 height 32
click at [647, 635] on button "Create your map" at bounding box center [1037, 638] width 130 height 32
click at [647, 95] on h4 "Location" at bounding box center [1146, 90] width 251 height 35
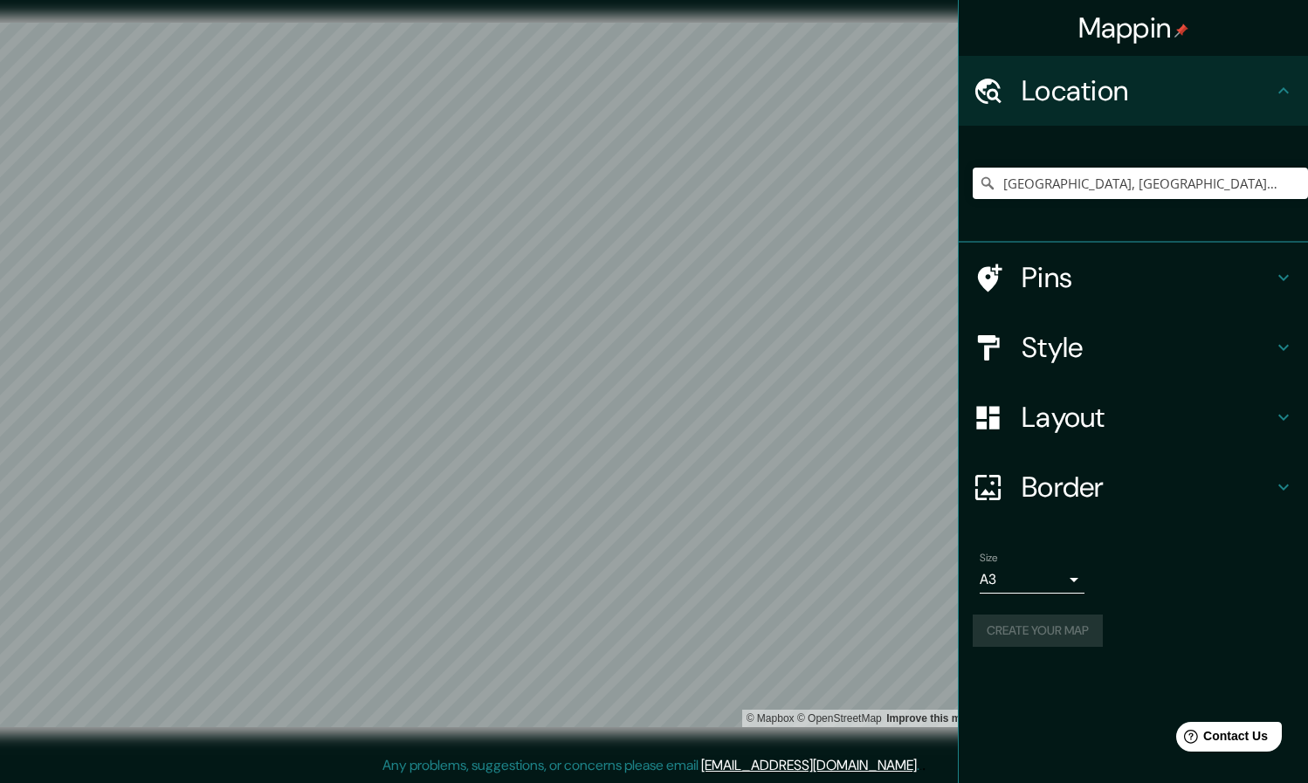
click at [647, 258] on div "Pins" at bounding box center [1132, 278] width 349 height 70
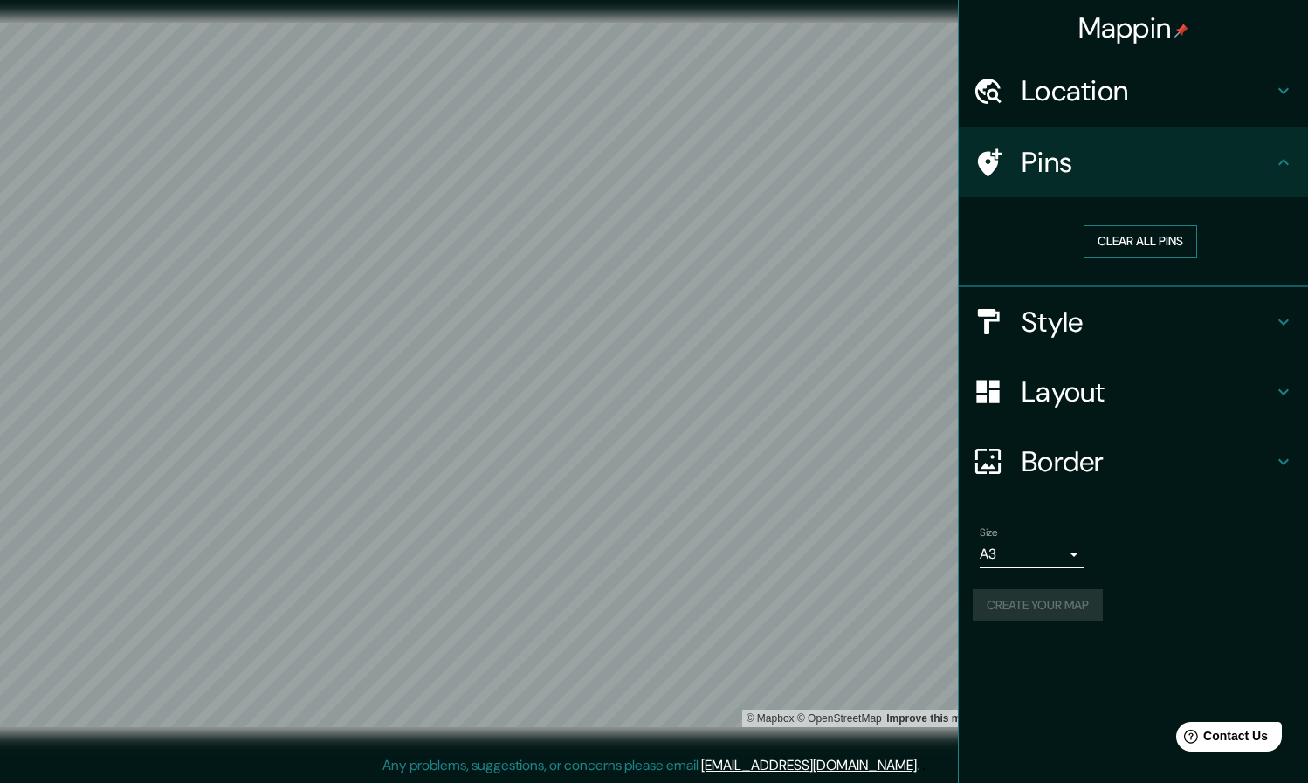
click at [647, 231] on button "Clear all pins" at bounding box center [1139, 241] width 113 height 32
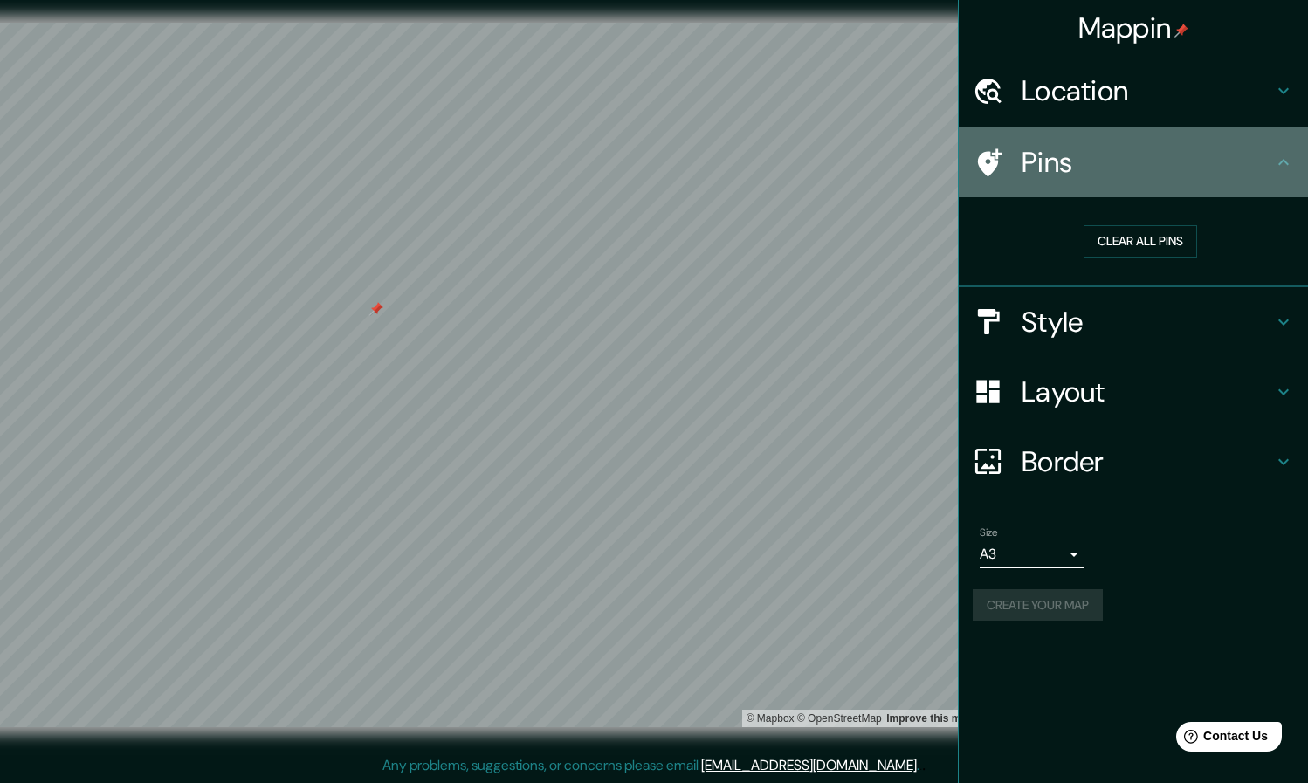
drag, startPoint x: 1014, startPoint y: 170, endPoint x: 1005, endPoint y: 177, distance: 11.9
click at [647, 177] on div "Pins" at bounding box center [1132, 162] width 349 height 70
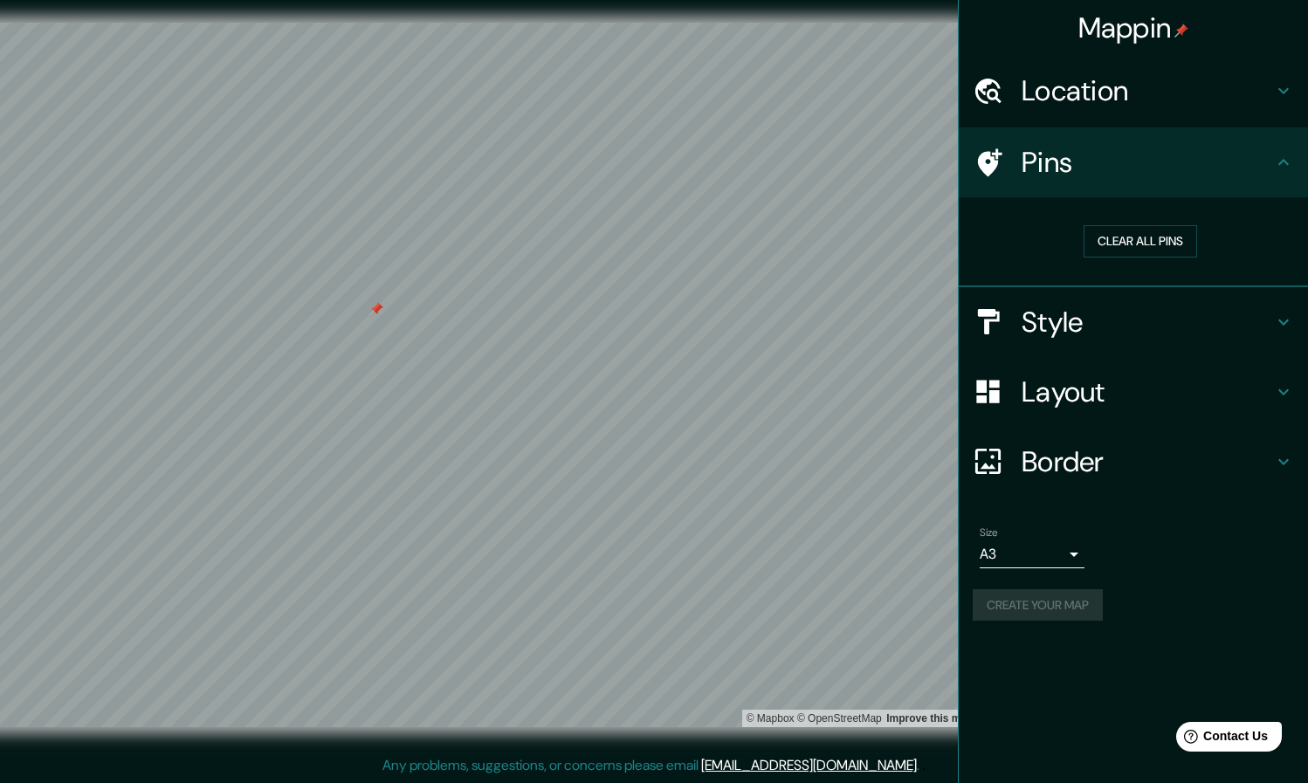
click at [647, 321] on div at bounding box center [996, 321] width 49 height 31
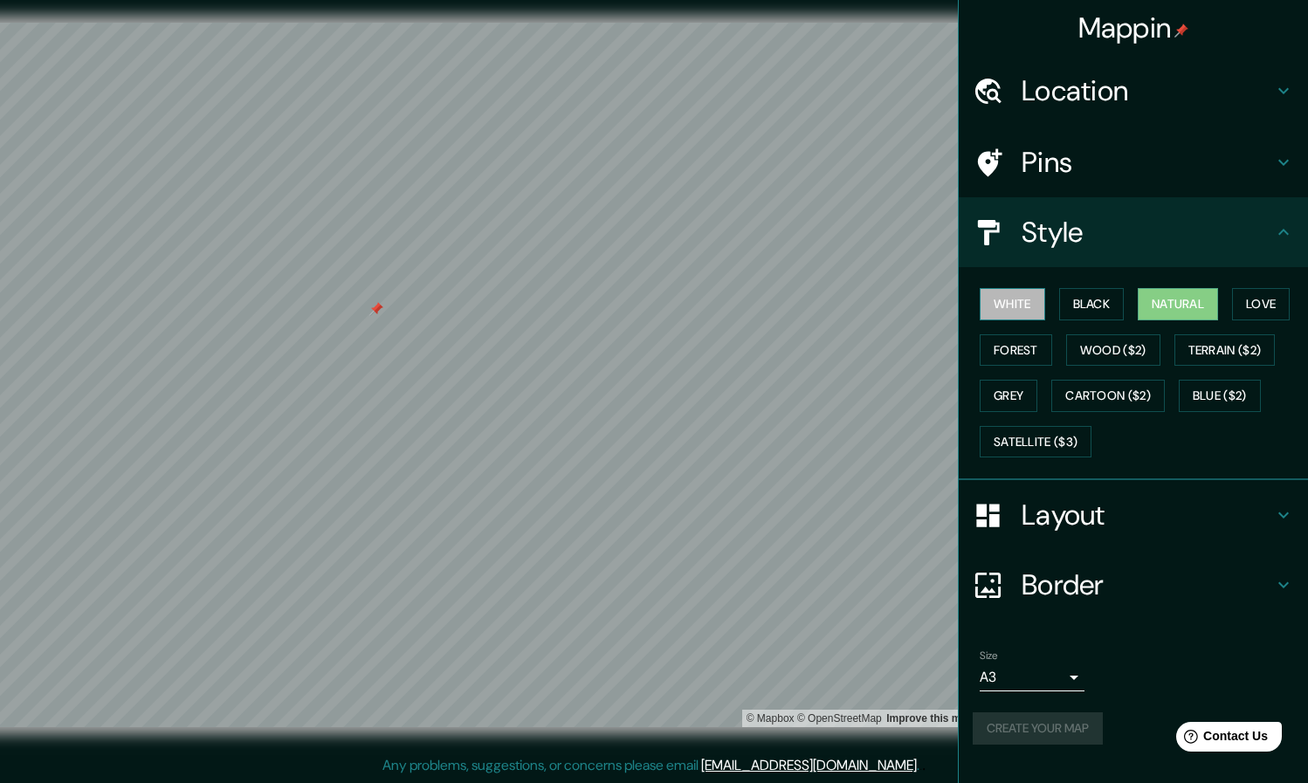
click at [647, 307] on button "White" at bounding box center [1011, 304] width 65 height 32
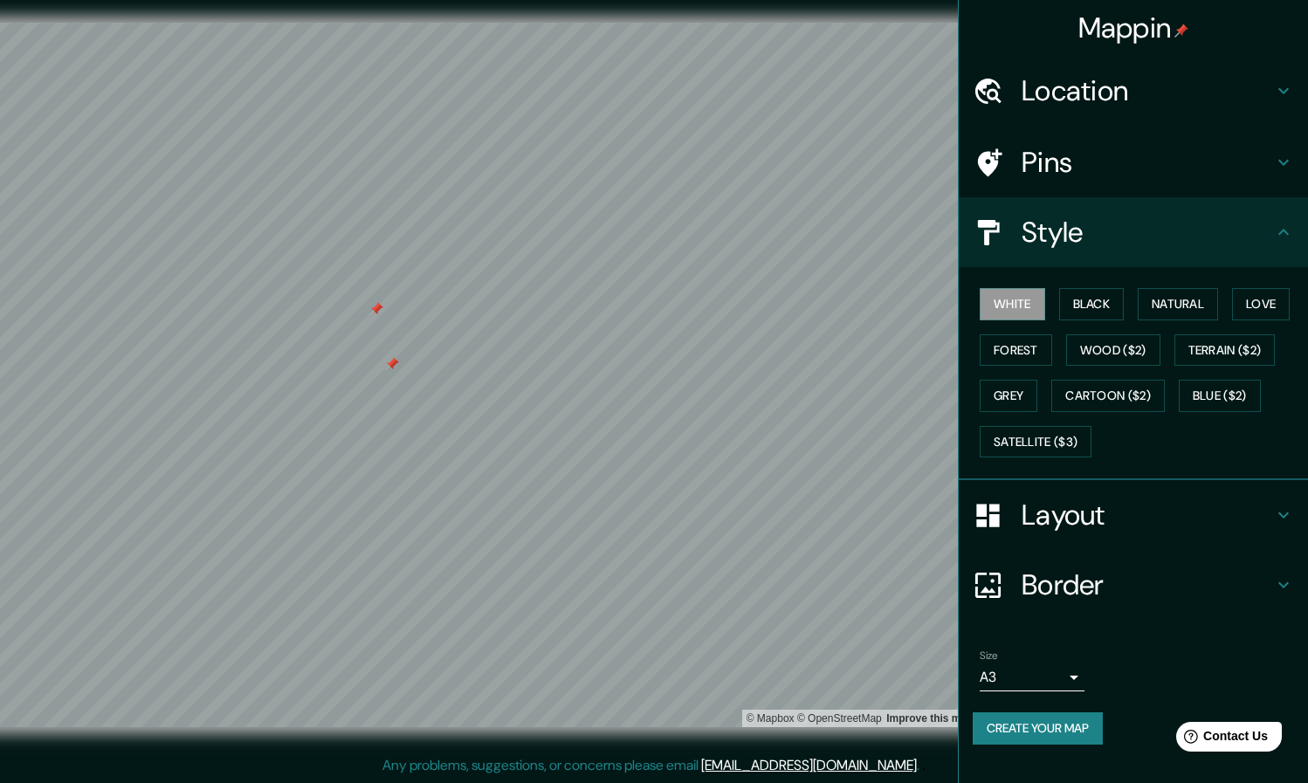
click at [647, 173] on h4 "Pins" at bounding box center [1146, 162] width 251 height 35
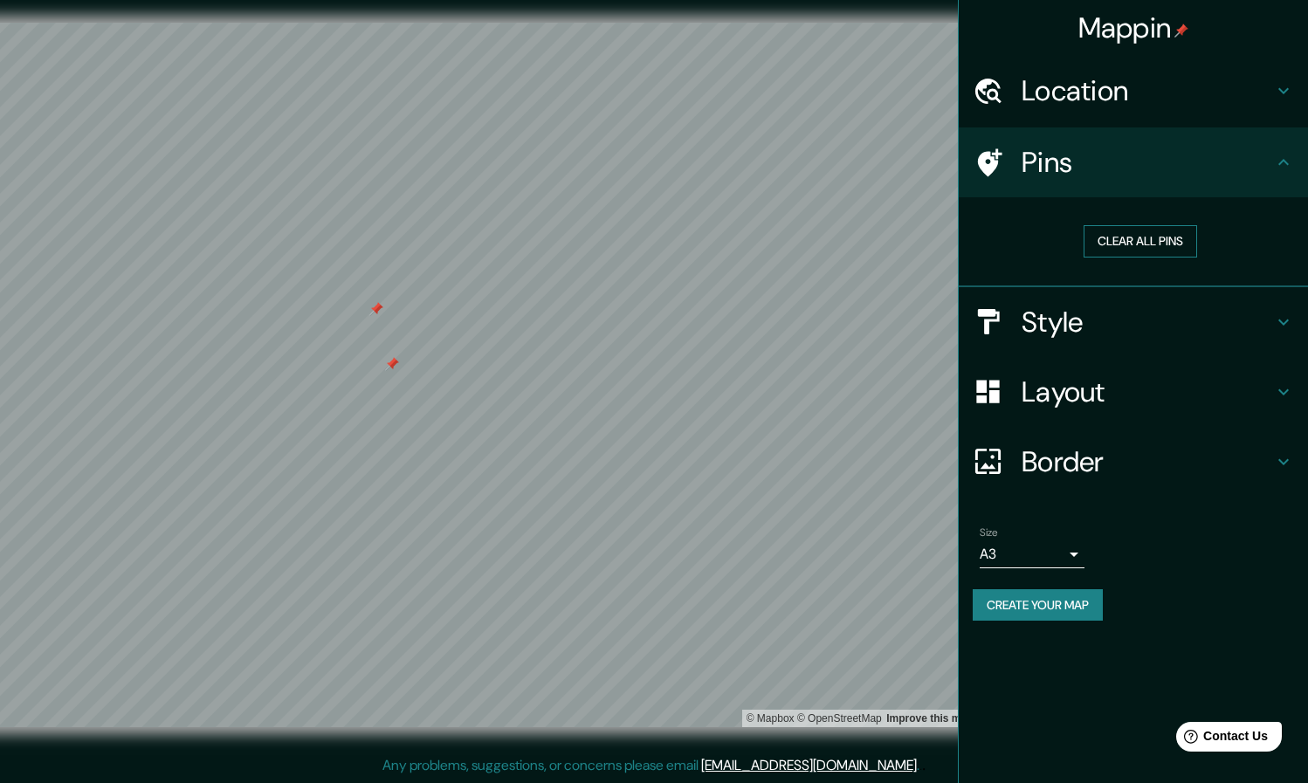
click at [647, 236] on button "Clear all pins" at bounding box center [1139, 241] width 113 height 32
click at [647, 595] on button "Create your map" at bounding box center [1037, 605] width 130 height 32
